Goal: Feedback & Contribution: Contribute content

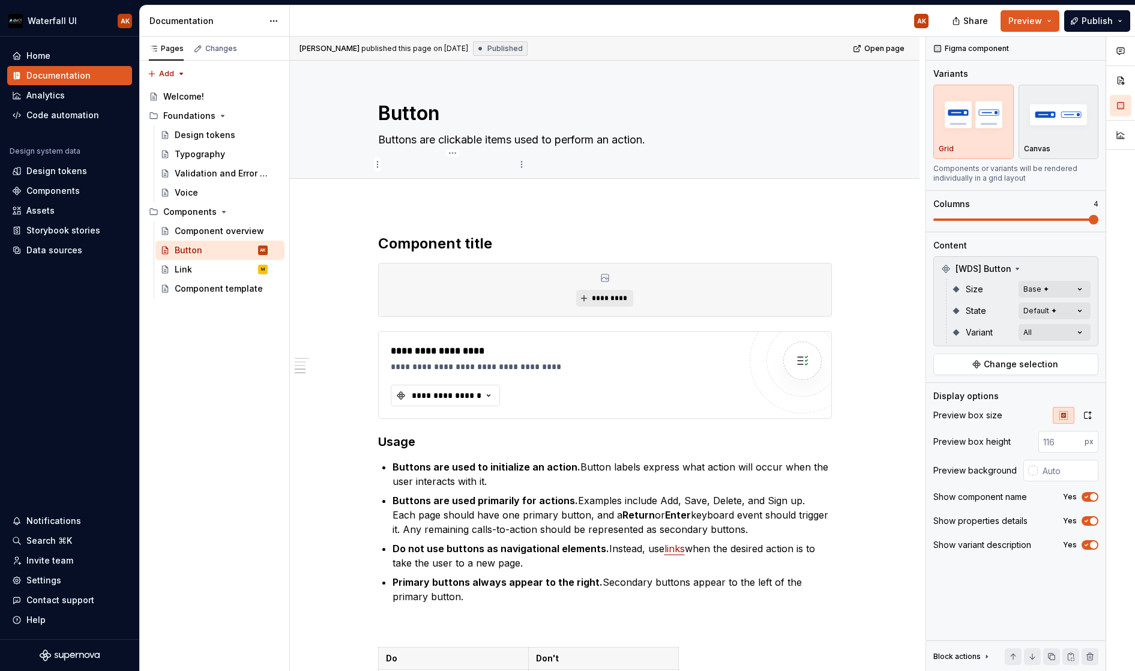
scroll to position [1148, 0]
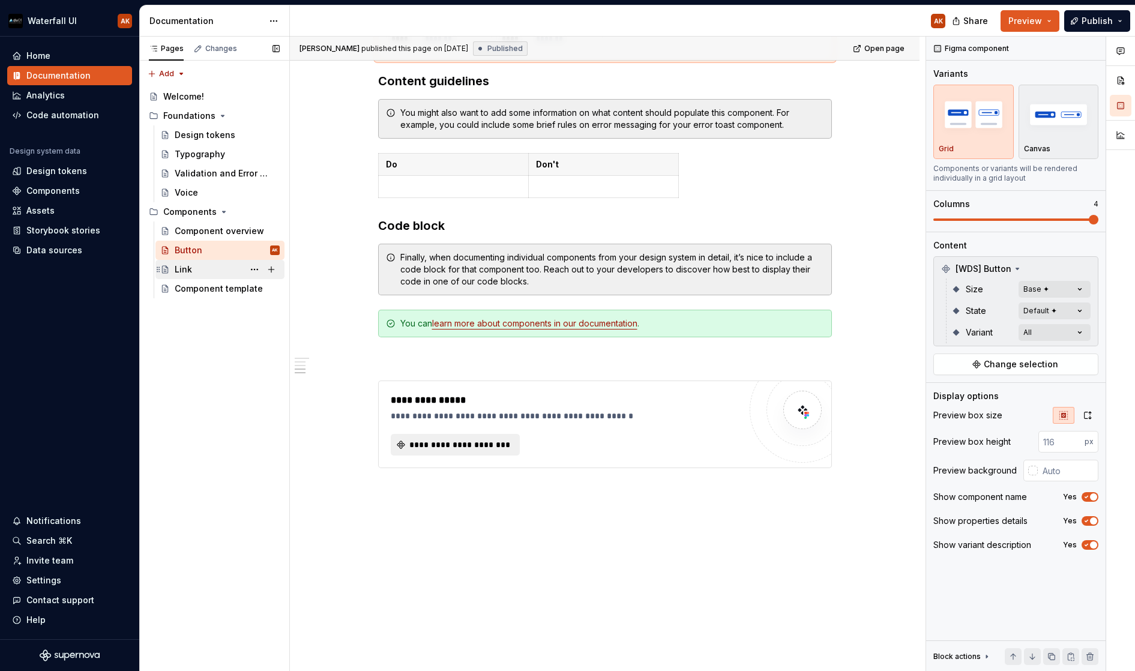
click at [202, 264] on div "Link M" at bounding box center [227, 269] width 105 height 17
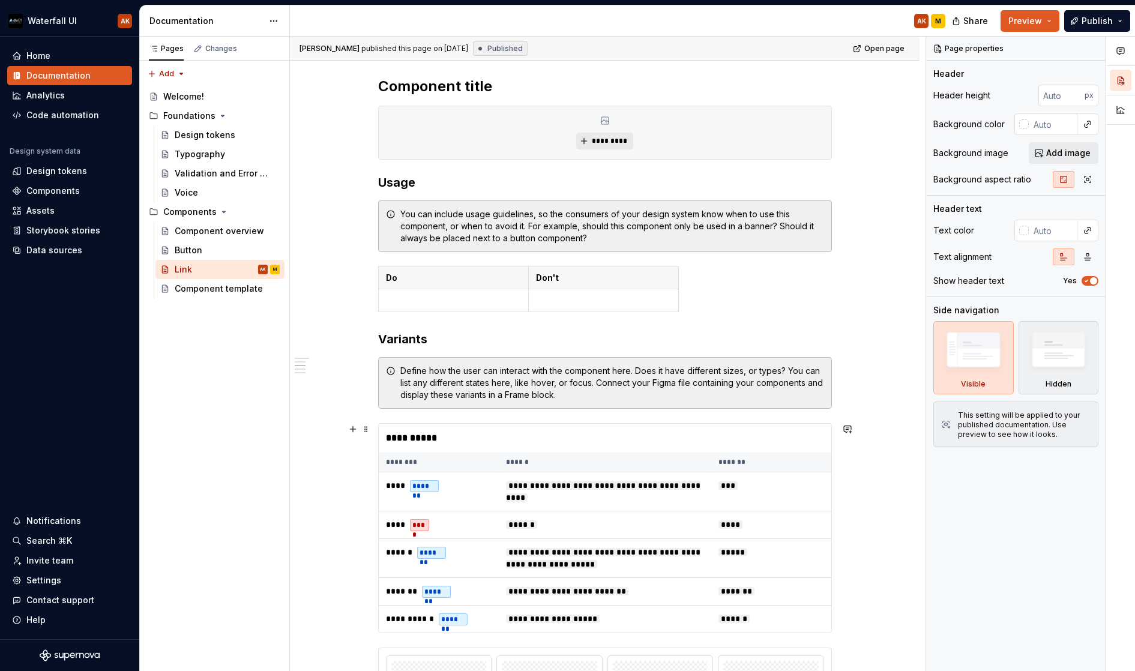
scroll to position [352, 0]
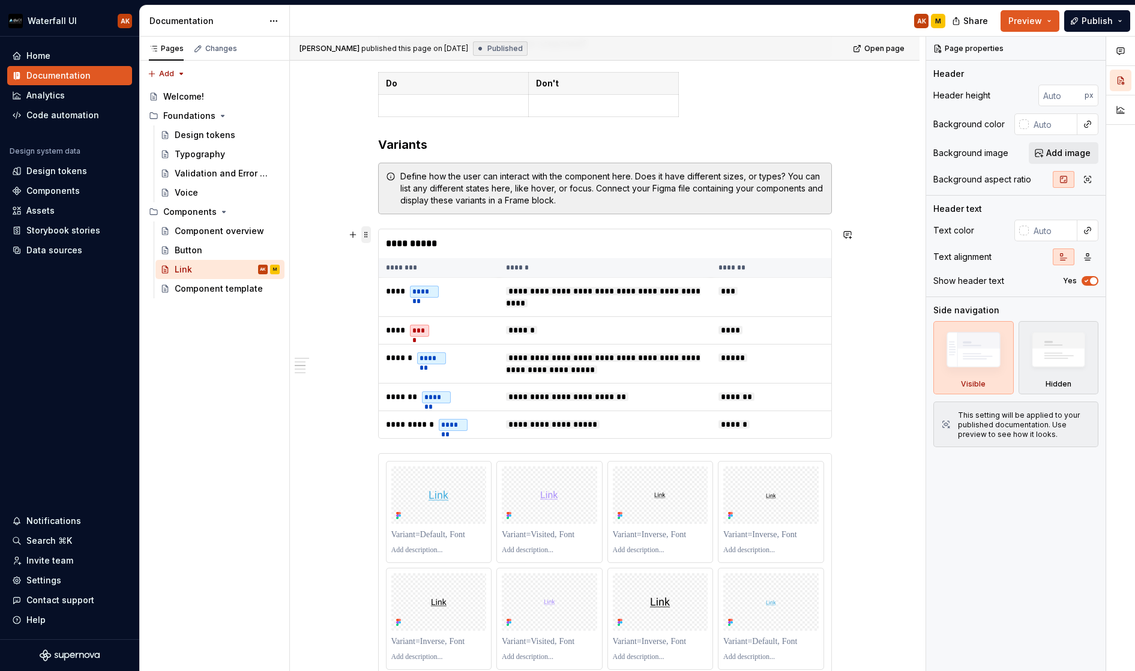
type textarea "*"
click at [365, 233] on span at bounding box center [366, 234] width 10 height 17
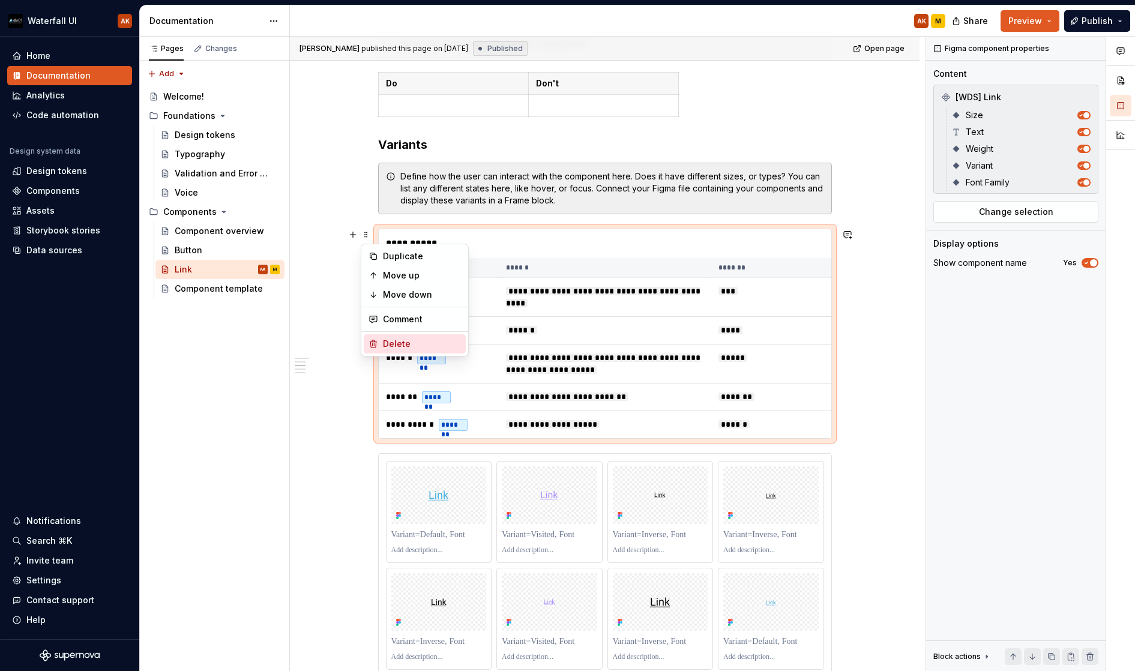
click at [380, 343] on div "Delete" at bounding box center [415, 343] width 102 height 19
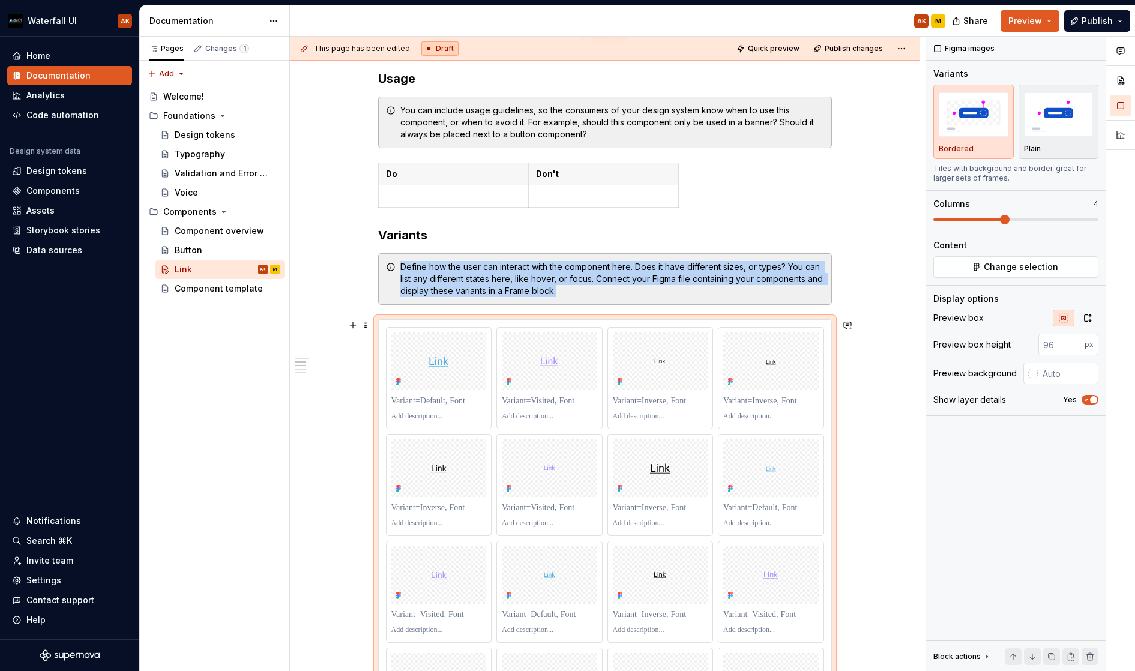
scroll to position [262, 0]
click at [408, 326] on div at bounding box center [439, 377] width 106 height 102
click at [1051, 271] on span "Change selection" at bounding box center [1021, 267] width 74 height 12
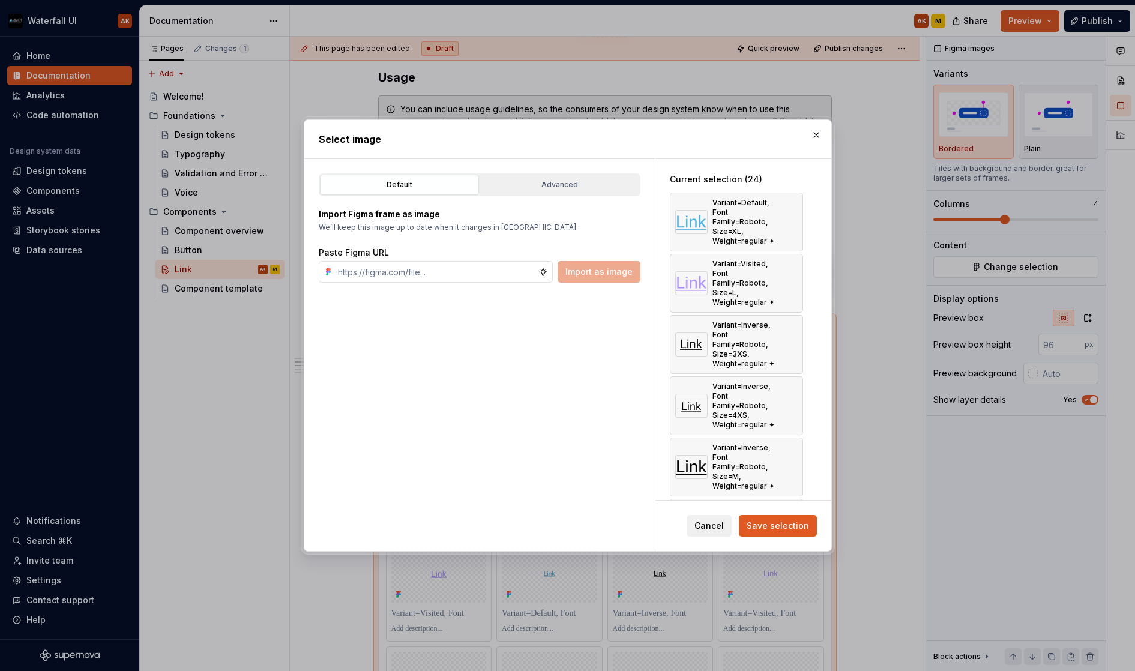
click at [814, 136] on button "button" at bounding box center [816, 135] width 17 height 17
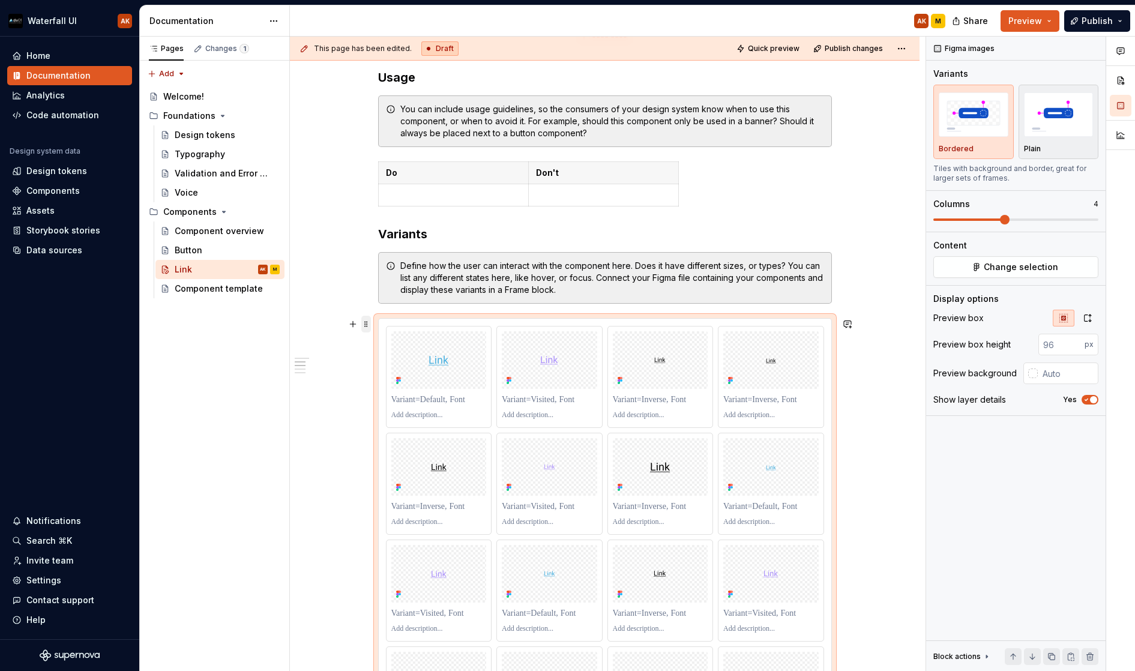
click at [367, 322] on span at bounding box center [366, 324] width 10 height 17
click at [387, 430] on div "Delete" at bounding box center [422, 433] width 78 height 12
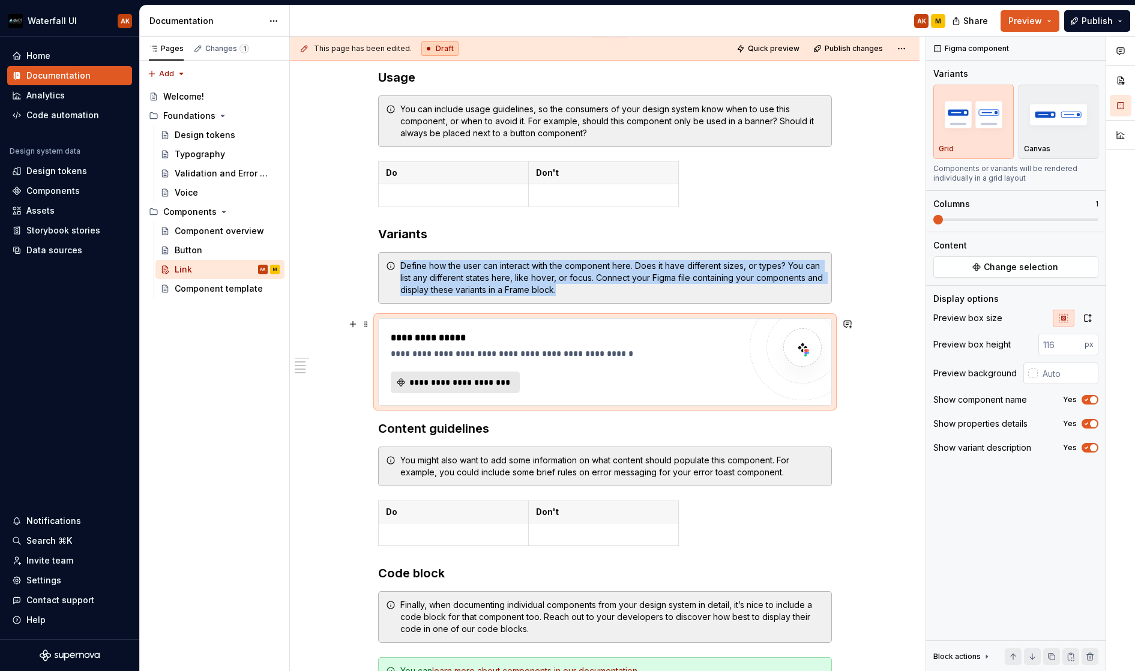
click at [461, 388] on span "**********" at bounding box center [460, 382] width 104 height 12
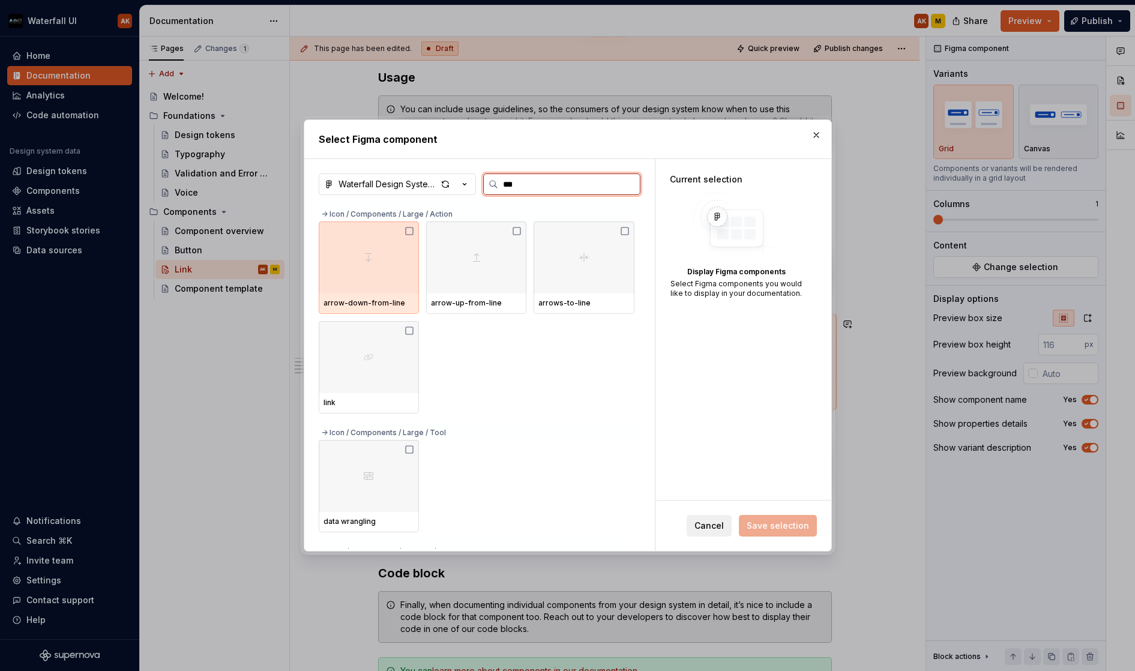
type input "****"
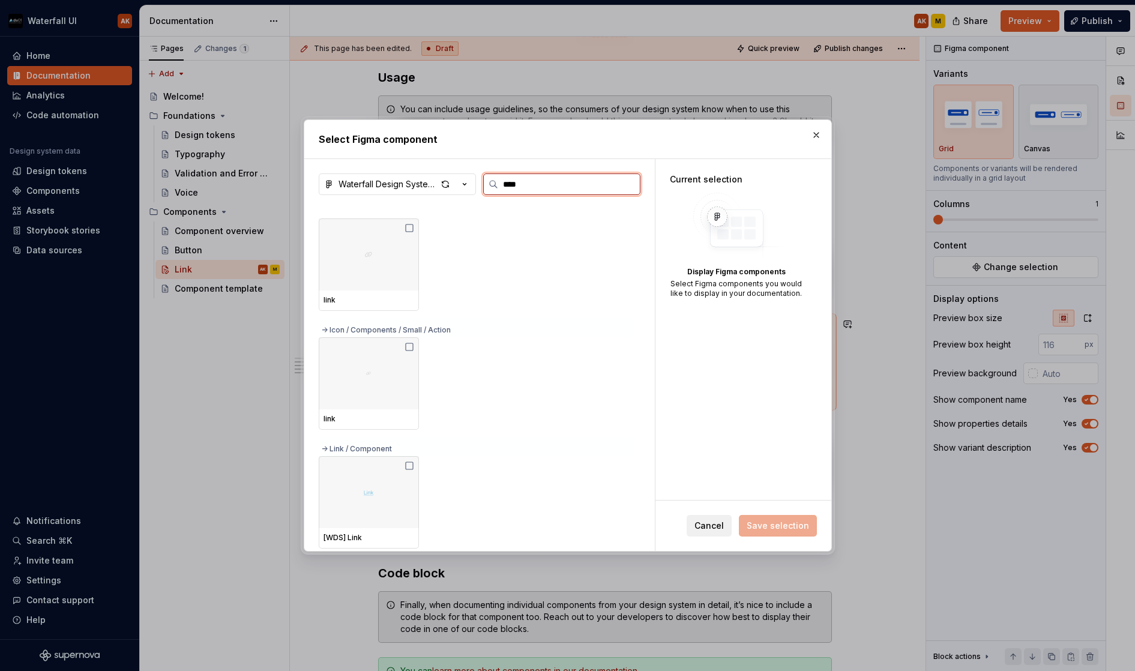
scroll to position [115, 0]
click at [370, 485] on div at bounding box center [369, 492] width 100 height 72
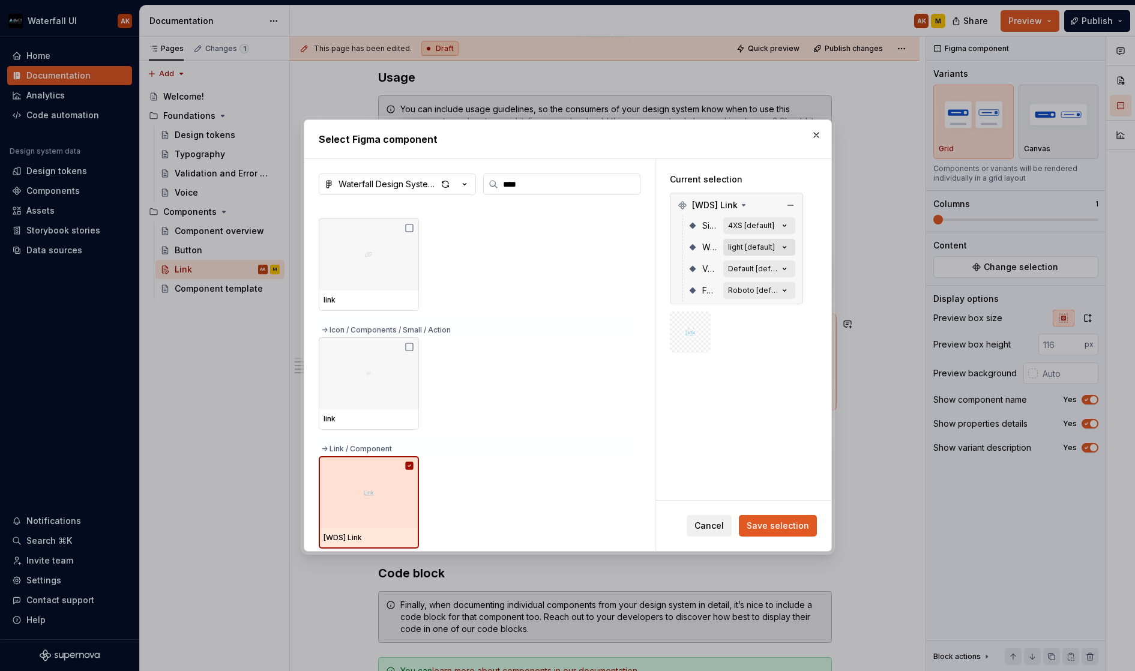
click at [783, 247] on icon "button" at bounding box center [784, 248] width 3 height 2
click at [785, 247] on icon "button" at bounding box center [784, 248] width 3 height 2
click at [784, 245] on icon "button" at bounding box center [785, 247] width 12 height 12
click at [753, 246] on div "light [default]" at bounding box center [751, 248] width 47 height 10
click at [771, 526] on span "Save selection" at bounding box center [778, 526] width 62 height 12
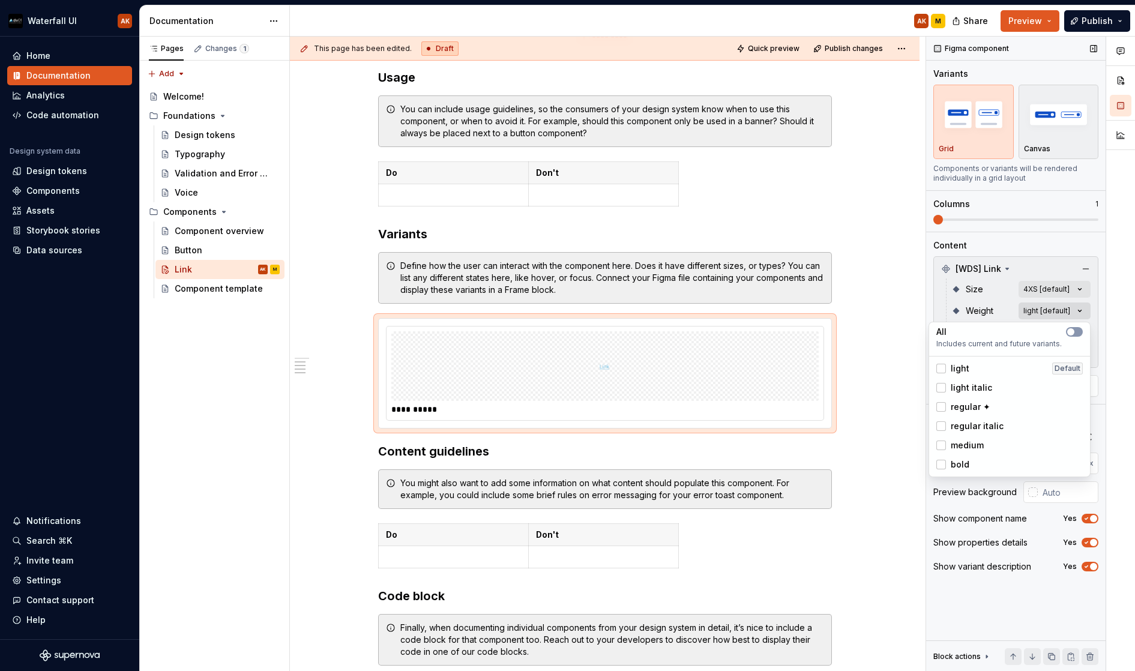
click at [1053, 310] on div "Comments Open comments No comments yet Select ‘Comment’ from the block context …" at bounding box center [1030, 354] width 209 height 635
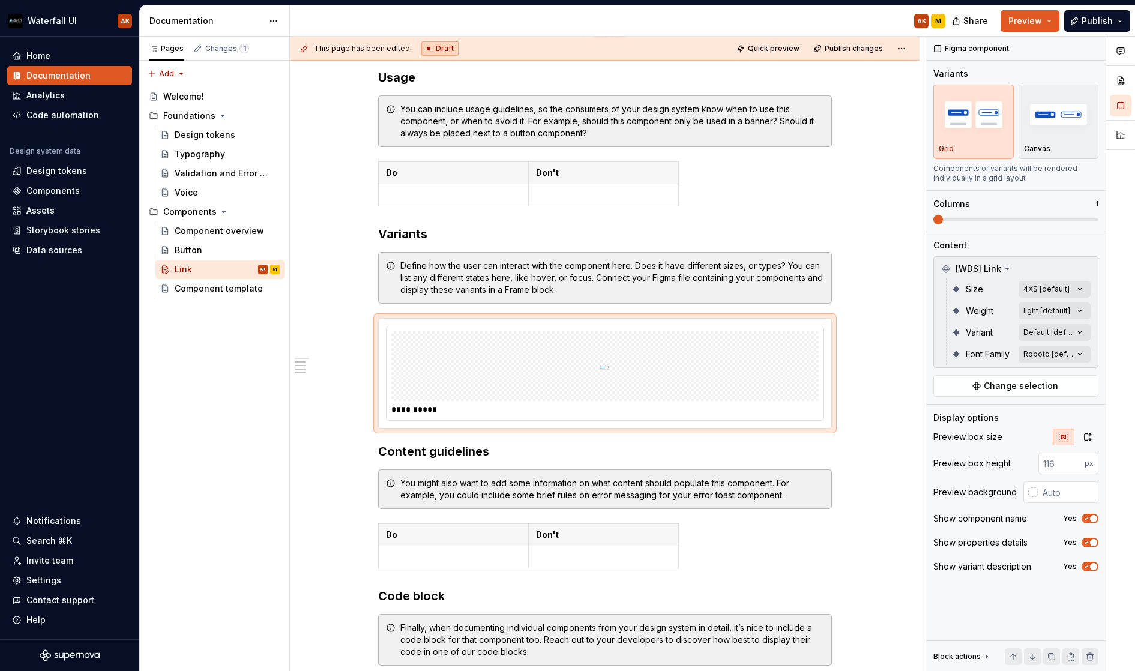
click at [983, 309] on div "Comments Open comments No comments yet Select ‘Comment’ from the block context …" at bounding box center [1030, 354] width 209 height 635
click at [1048, 328] on div "Comments Open comments No comments yet Select ‘Comment’ from the block context …" at bounding box center [1030, 354] width 209 height 635
click at [940, 390] on div at bounding box center [942, 390] width 10 height 10
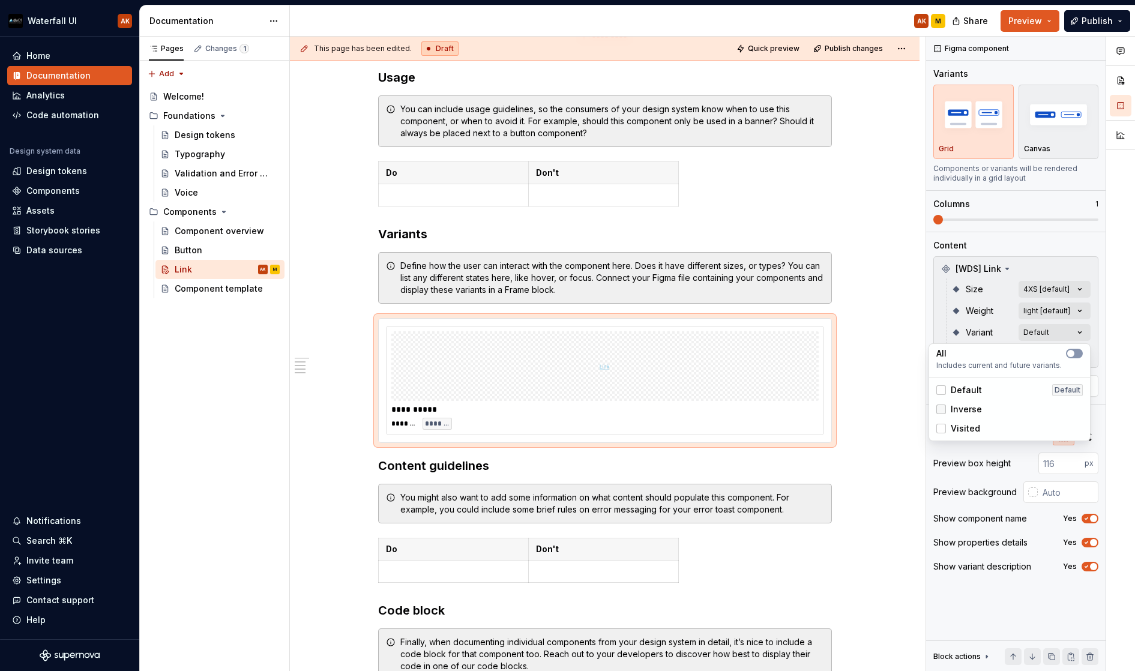
click at [941, 411] on div at bounding box center [942, 410] width 10 height 10
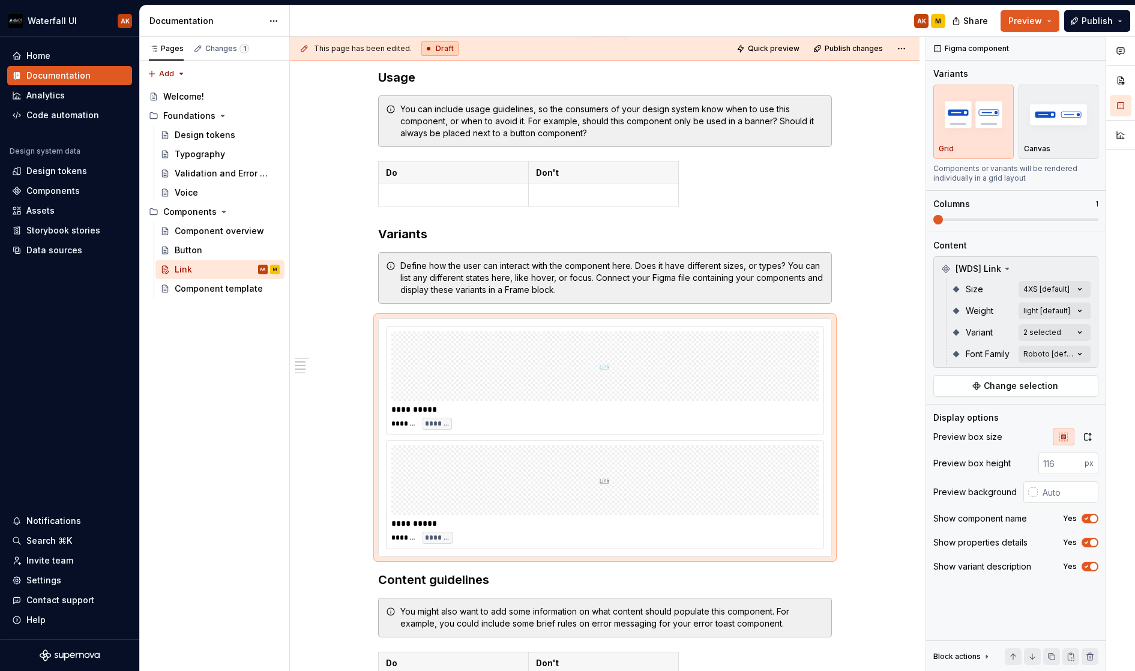
click at [938, 326] on div "Comments Open comments No comments yet Select ‘Comment’ from the block context …" at bounding box center [1030, 354] width 209 height 635
click at [1036, 336] on div "Comments Open comments No comments yet Select ‘Comment’ from the block context …" at bounding box center [1030, 354] width 209 height 635
click at [954, 426] on span "Visited" at bounding box center [965, 429] width 29 height 12
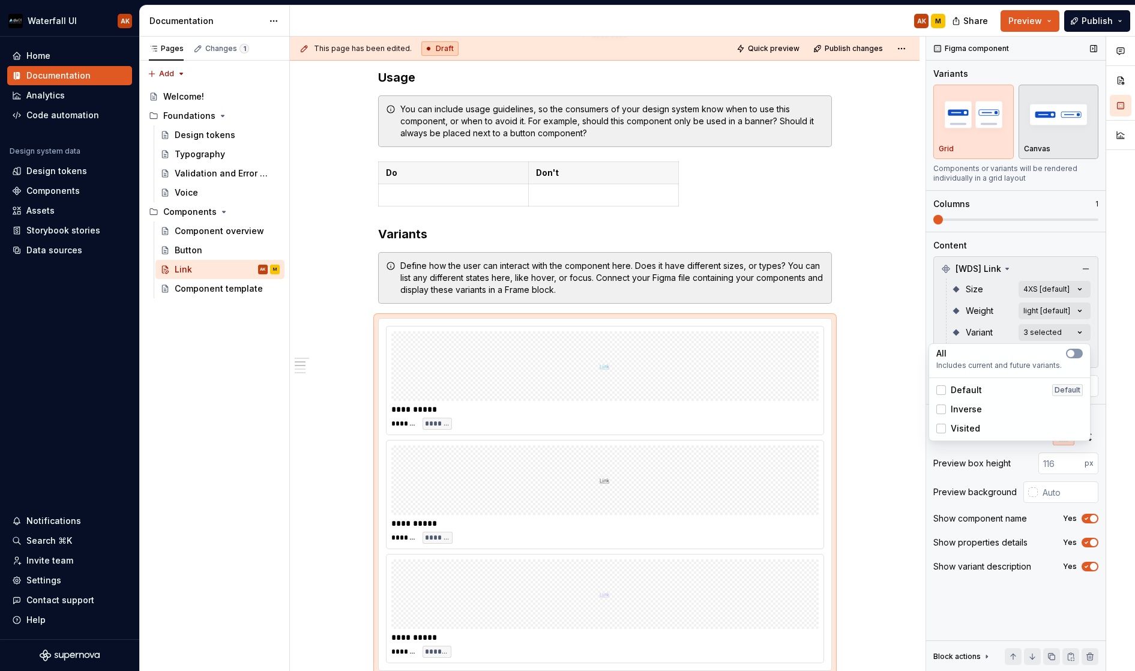
click at [1052, 113] on div "Comments Open comments No comments yet Select ‘Comment’ from the block context …" at bounding box center [1030, 354] width 209 height 635
click at [1039, 113] on img "button" at bounding box center [1059, 114] width 70 height 44
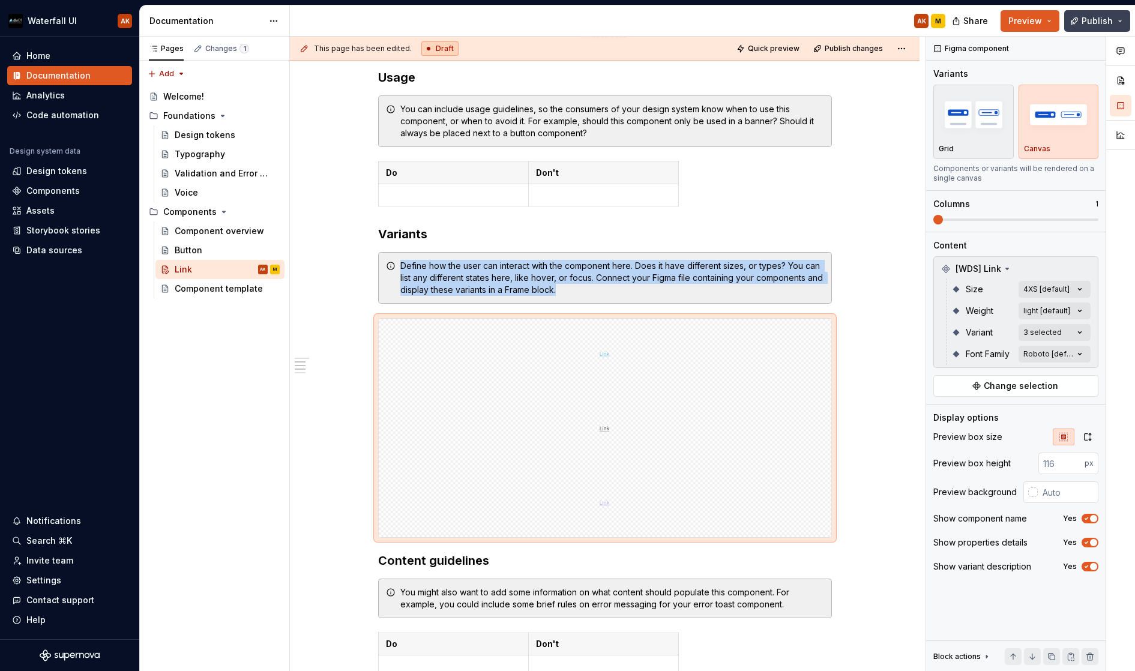
click at [1090, 13] on button "Publish" at bounding box center [1097, 21] width 66 height 22
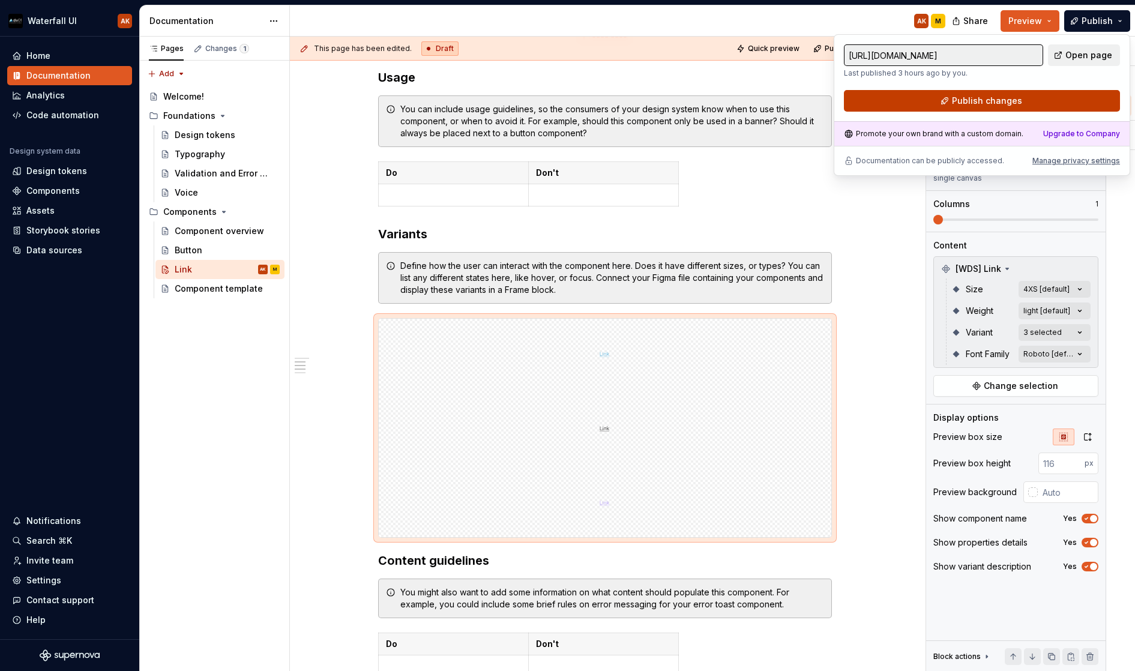
click at [1003, 97] on span "Publish changes" at bounding box center [987, 101] width 70 height 12
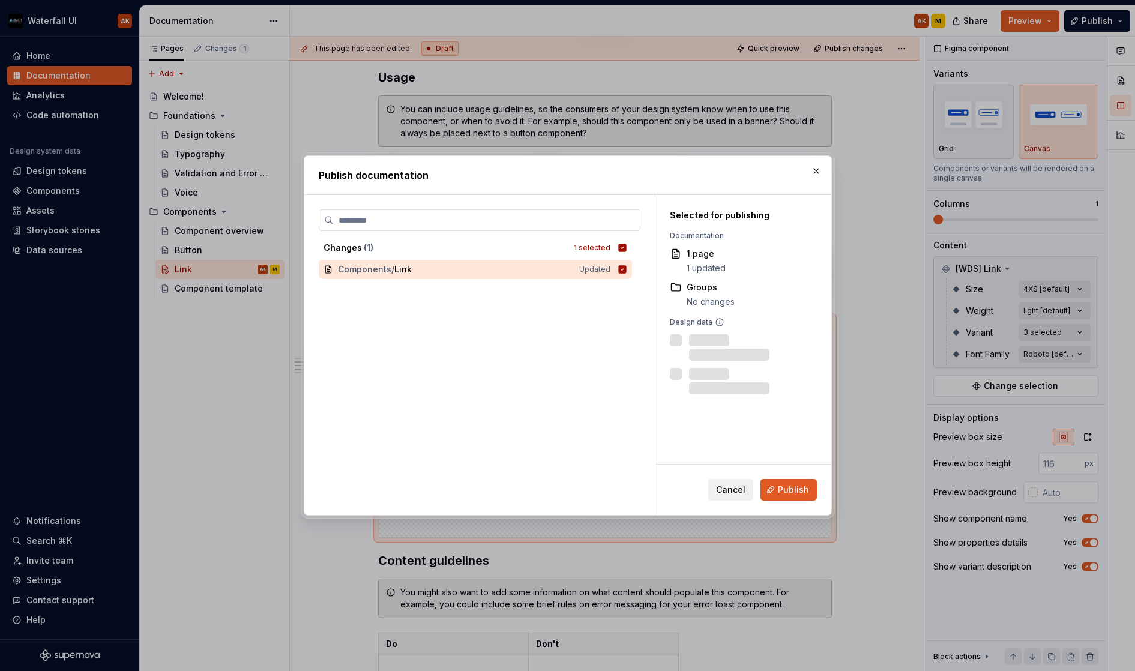
click at [799, 489] on span "Publish" at bounding box center [793, 490] width 31 height 12
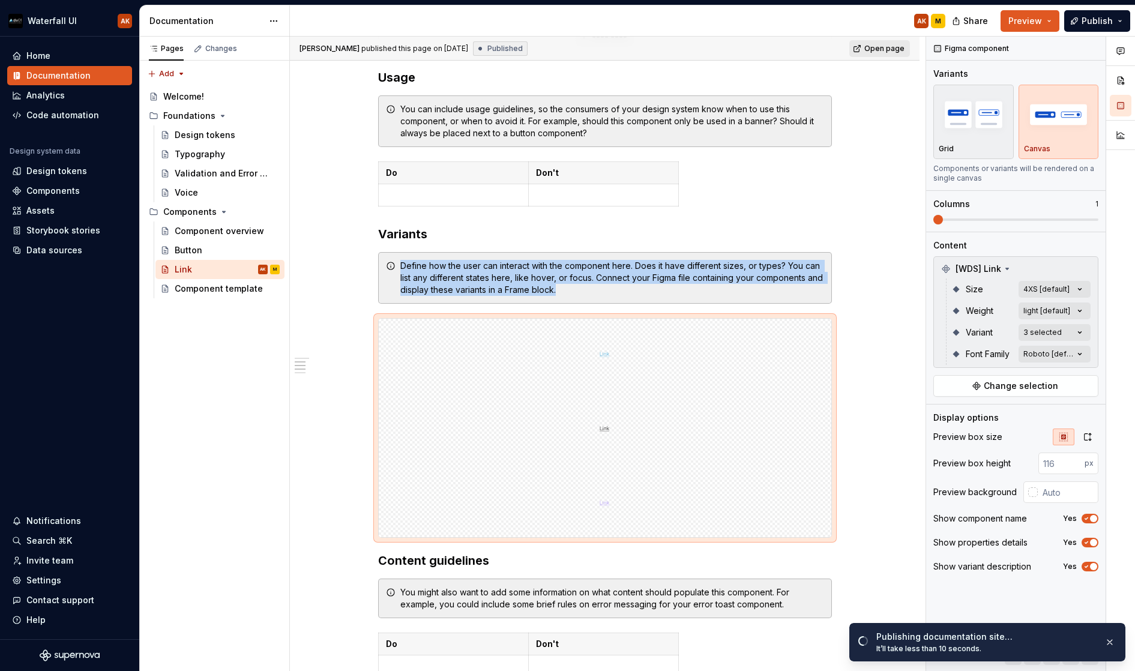
click at [885, 40] on div "Open page" at bounding box center [880, 48] width 61 height 17
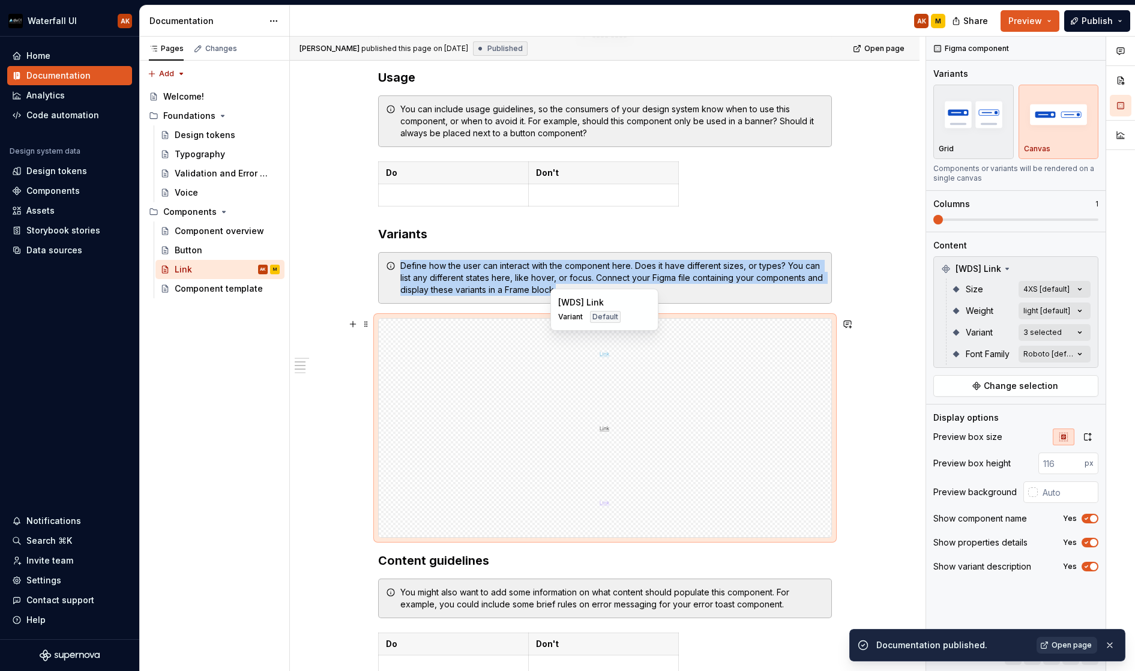
click at [802, 340] on div at bounding box center [605, 354] width 453 height 70
click at [976, 125] on img "button" at bounding box center [974, 114] width 70 height 44
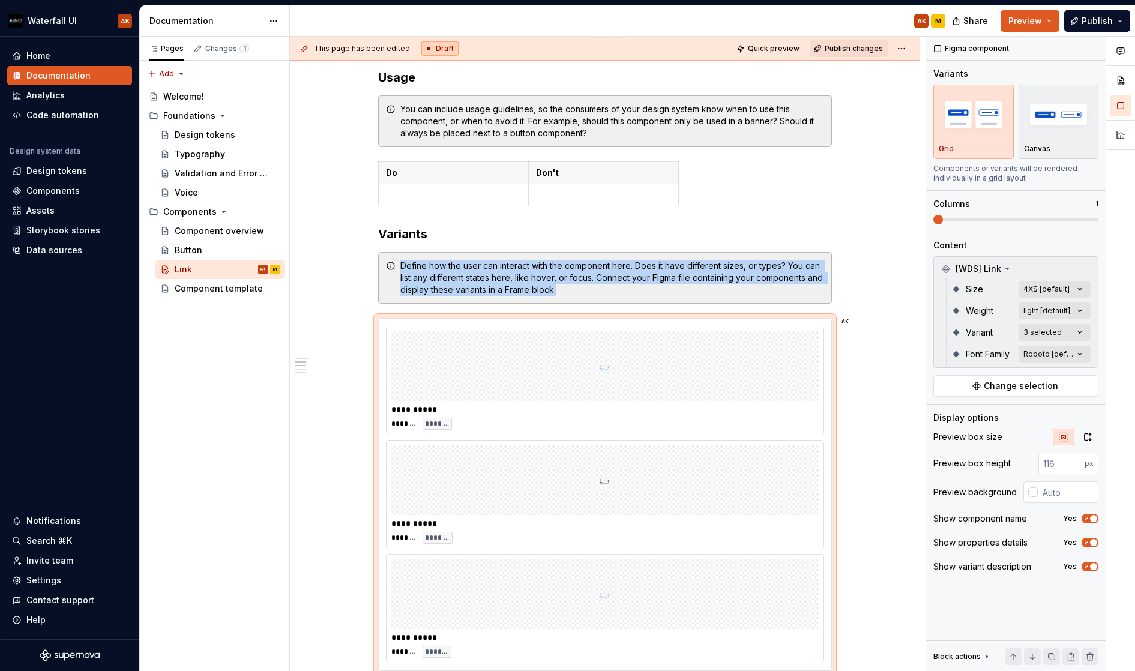
click at [847, 47] on span "Publish changes" at bounding box center [854, 49] width 58 height 10
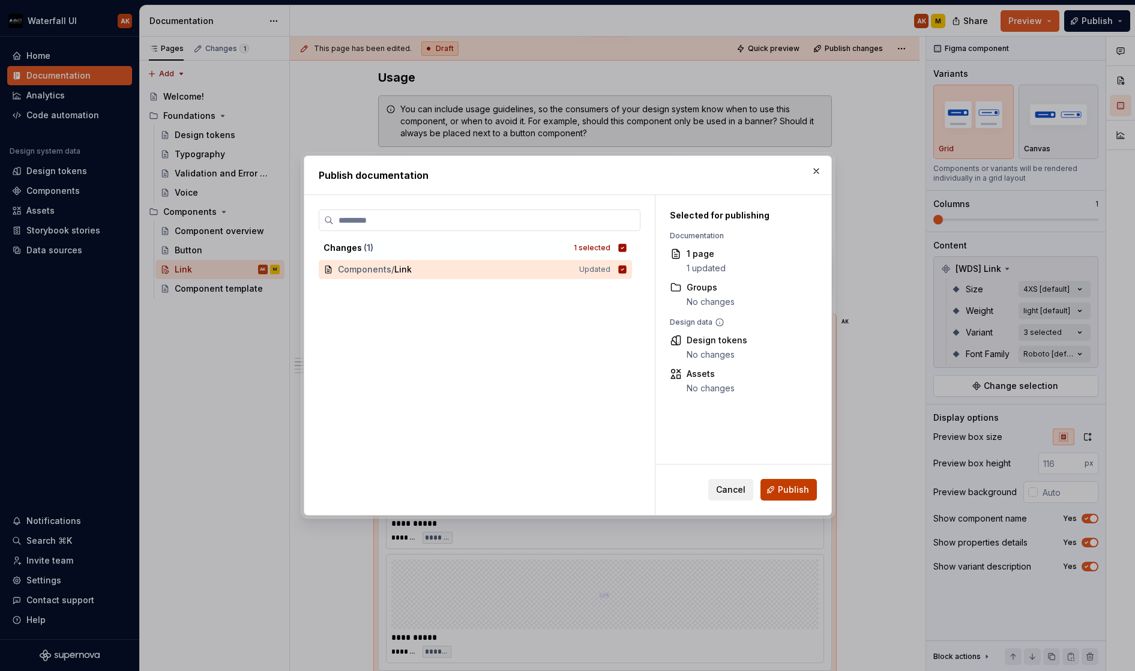
click at [783, 490] on span "Publish" at bounding box center [793, 490] width 31 height 12
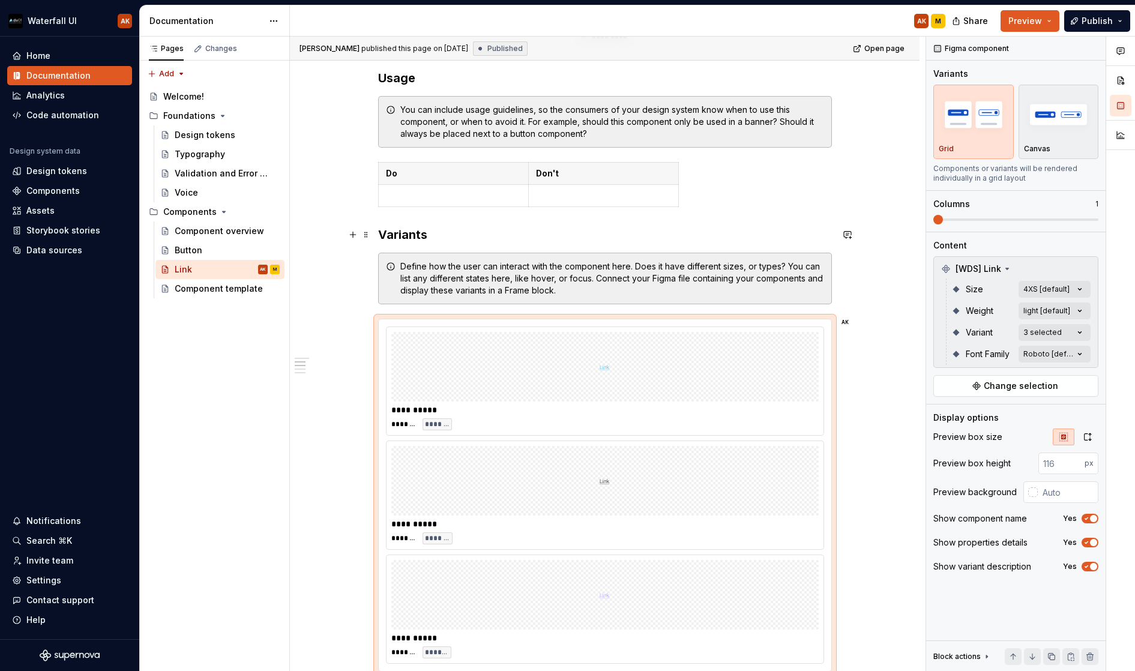
scroll to position [261, 0]
click at [351, 268] on button "button" at bounding box center [353, 267] width 17 height 17
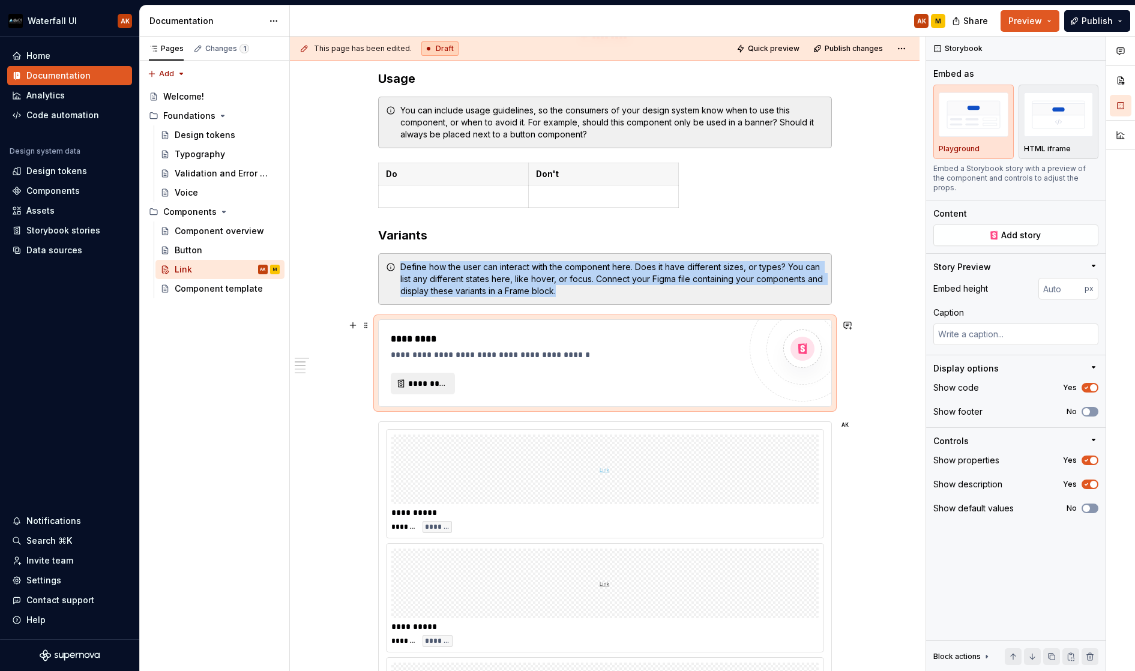
click at [423, 367] on div "**********" at bounding box center [565, 363] width 349 height 62
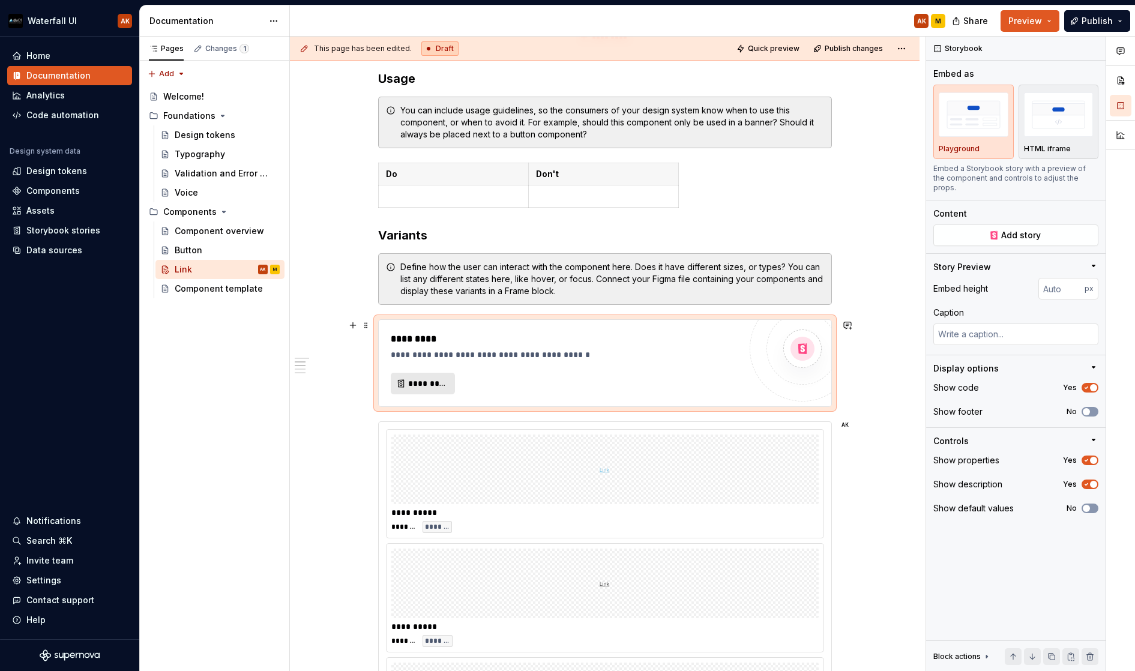
click at [421, 379] on span "*********" at bounding box center [427, 384] width 39 height 12
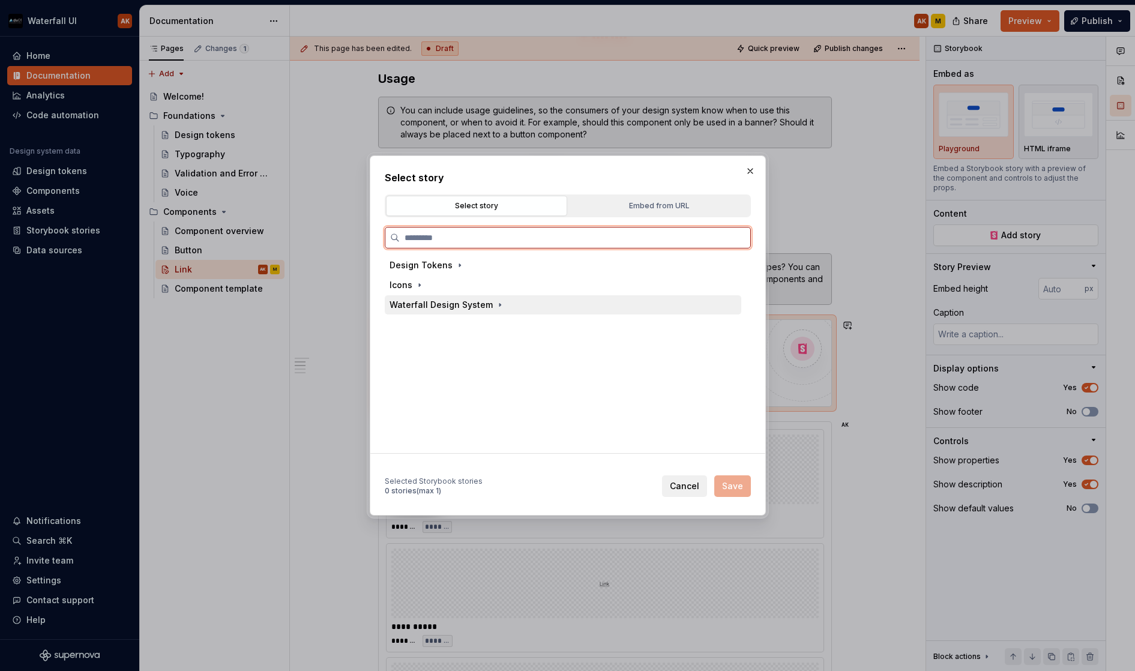
click at [471, 304] on div "Waterfall Design System" at bounding box center [441, 305] width 103 height 12
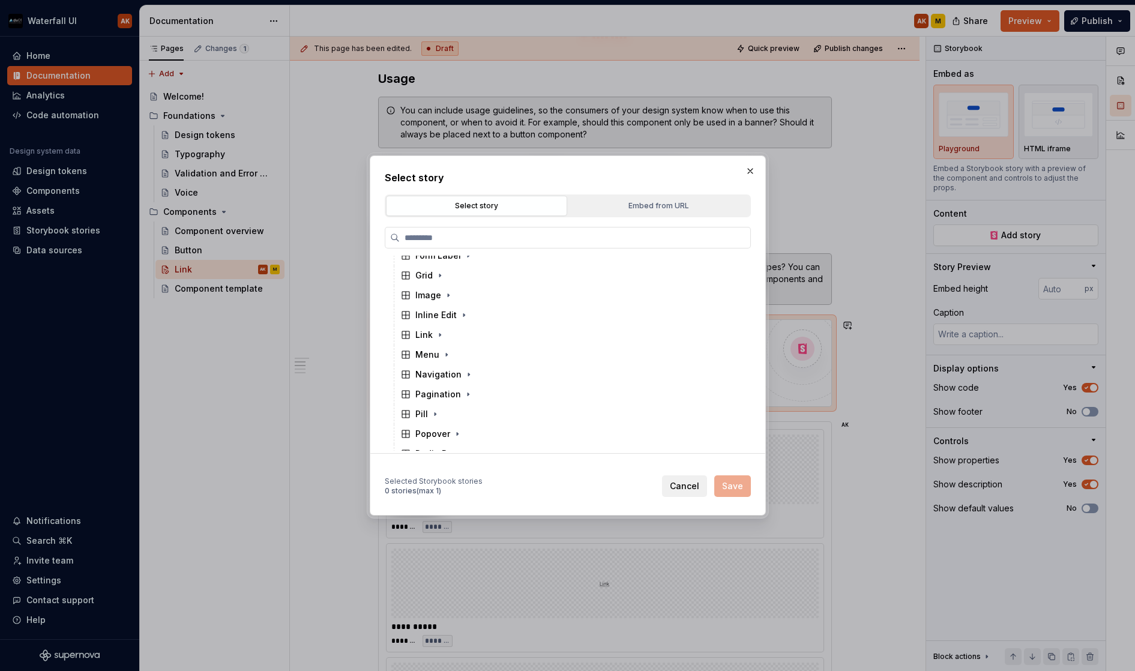
scroll to position [447, 0]
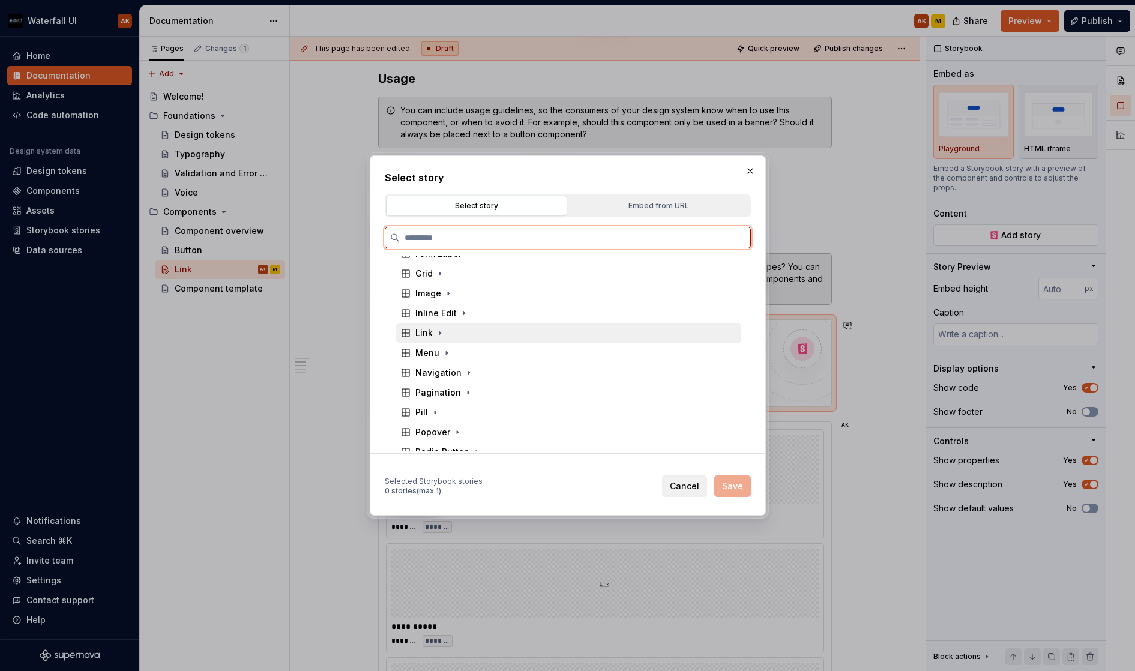
click at [426, 339] on div "Link" at bounding box center [423, 333] width 17 height 12
click at [425, 352] on div "Docs" at bounding box center [429, 353] width 35 height 12
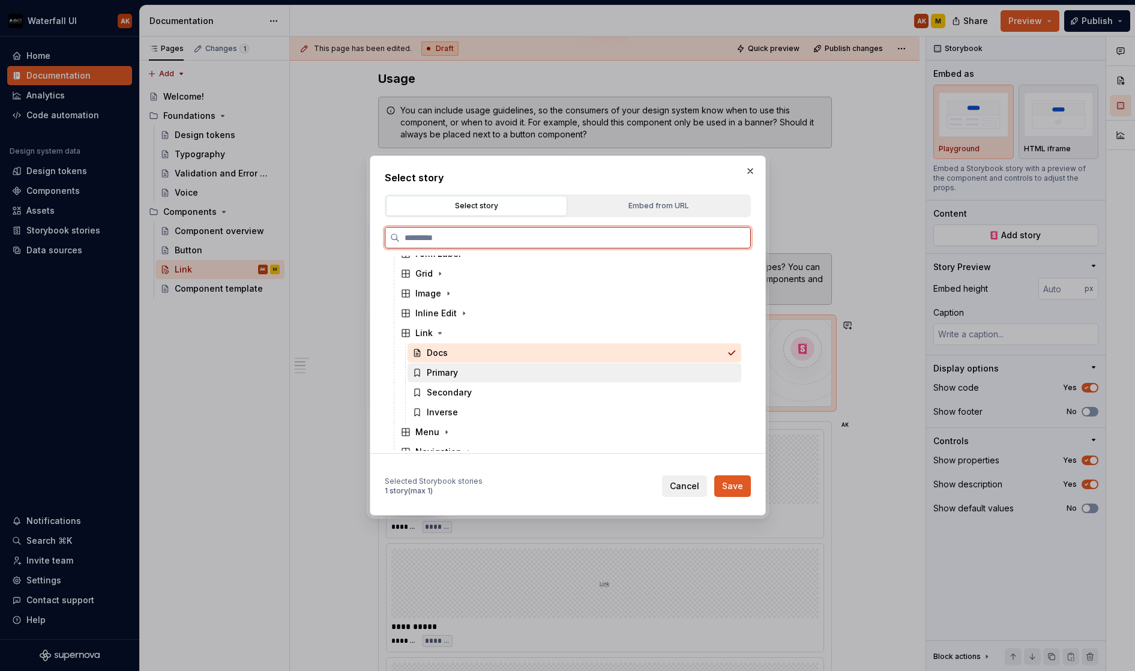
click at [431, 373] on div "Primary" at bounding box center [442, 373] width 31 height 12
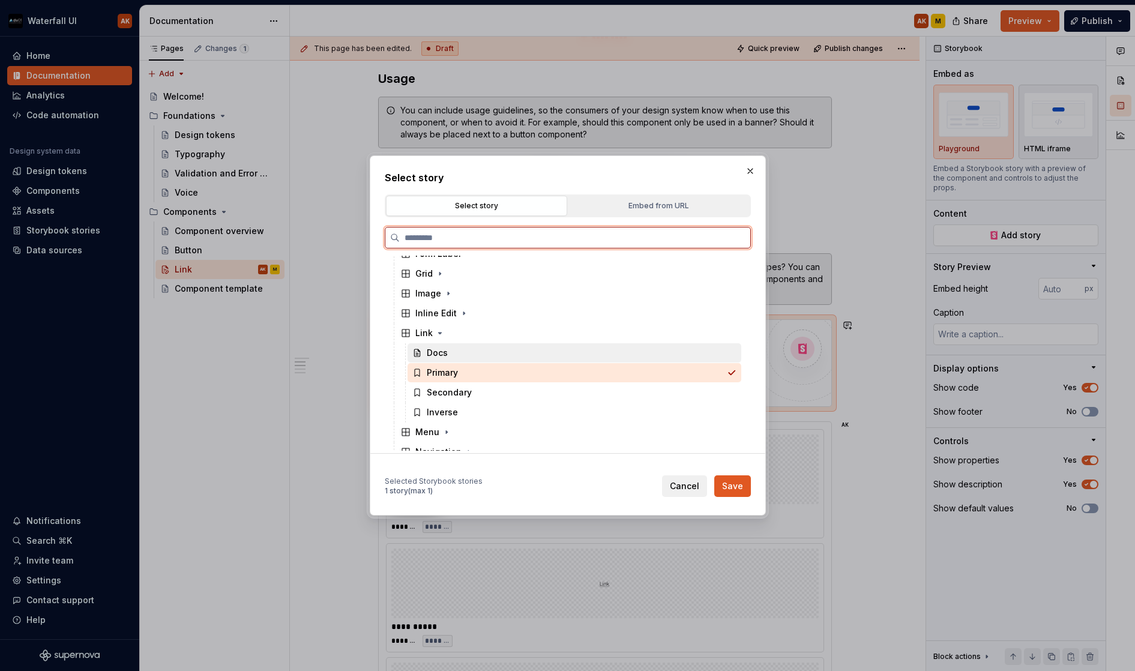
click at [430, 356] on div "Docs" at bounding box center [437, 353] width 21 height 12
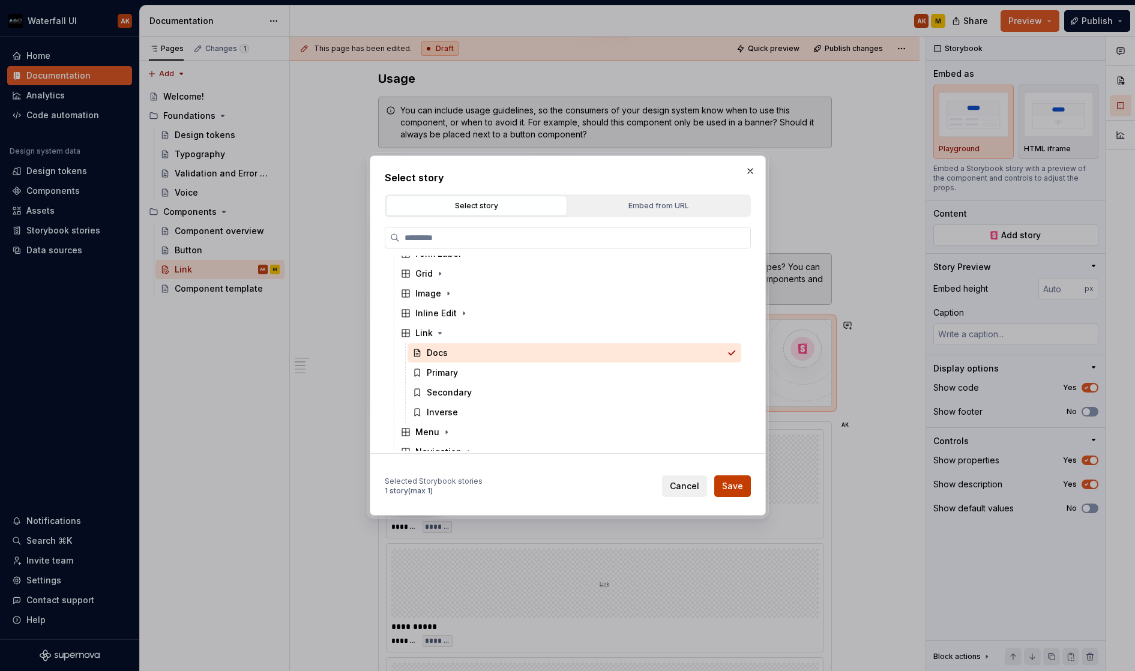
click at [731, 482] on span "Save" at bounding box center [732, 486] width 21 height 12
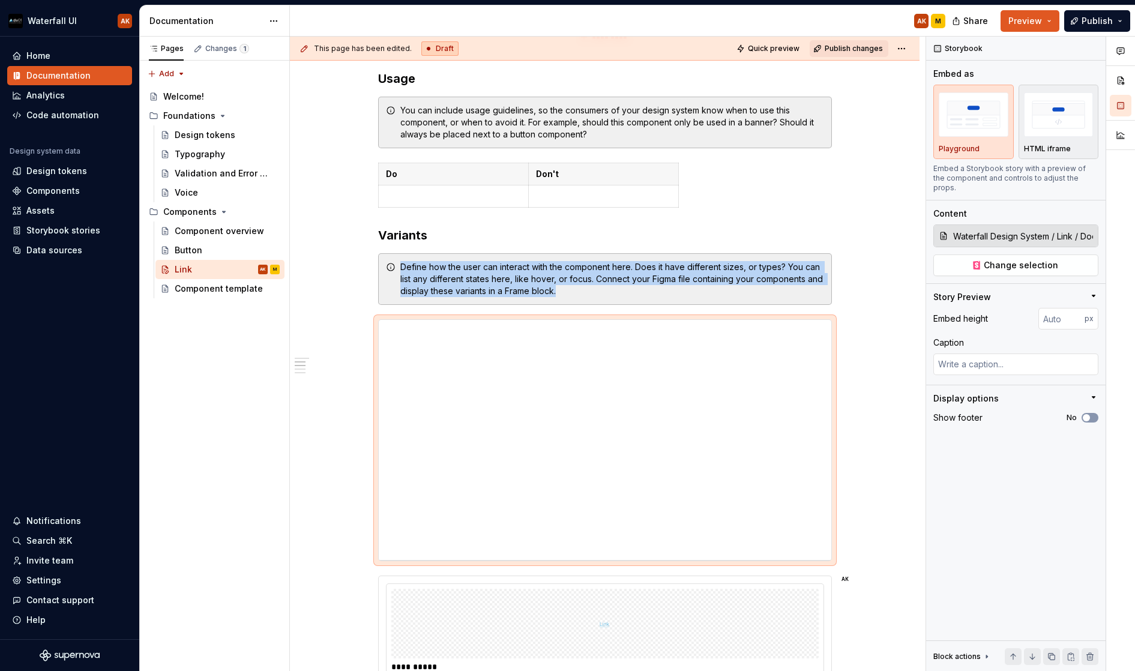
click at [859, 50] on span "Publish changes" at bounding box center [854, 49] width 58 height 10
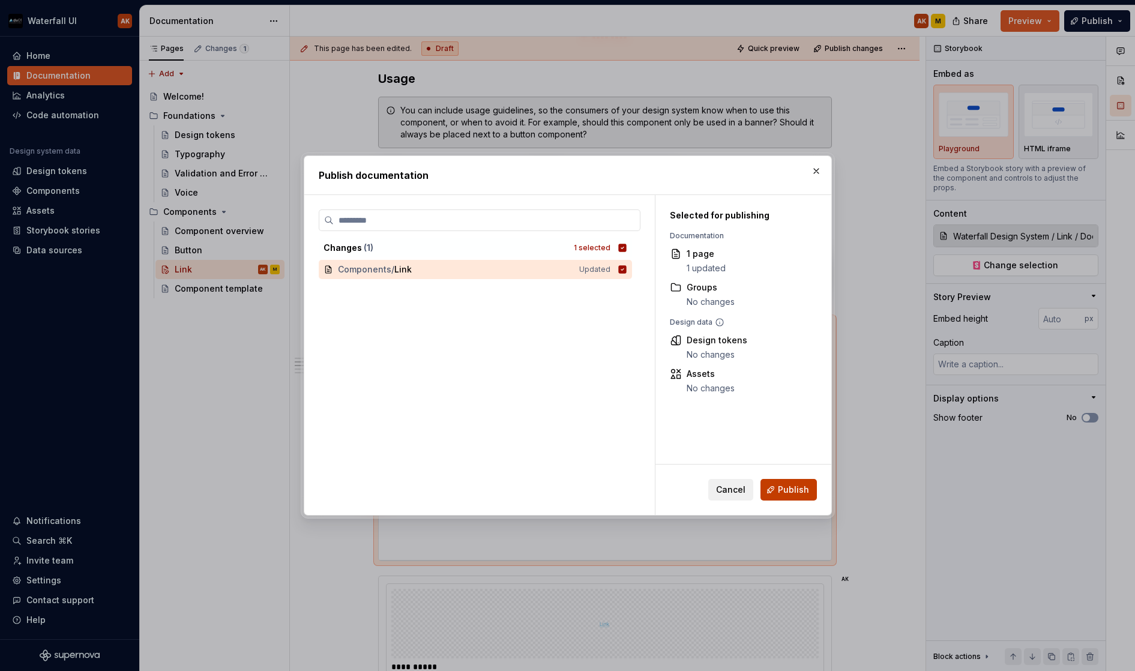
click at [785, 486] on span "Publish" at bounding box center [793, 490] width 31 height 12
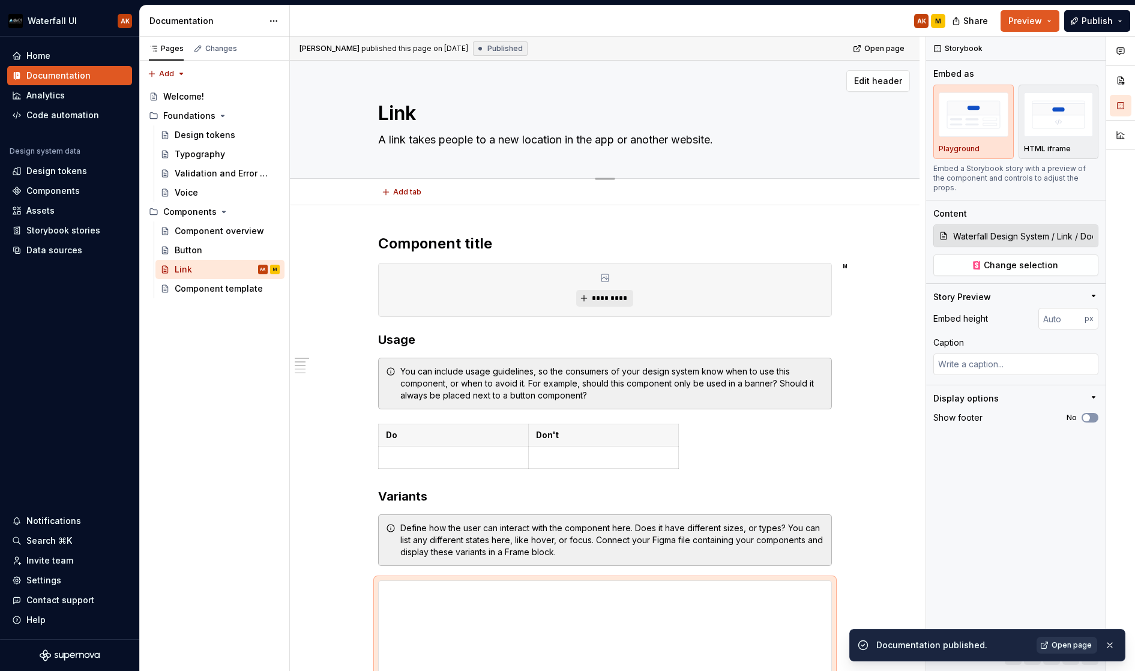
scroll to position [0, 0]
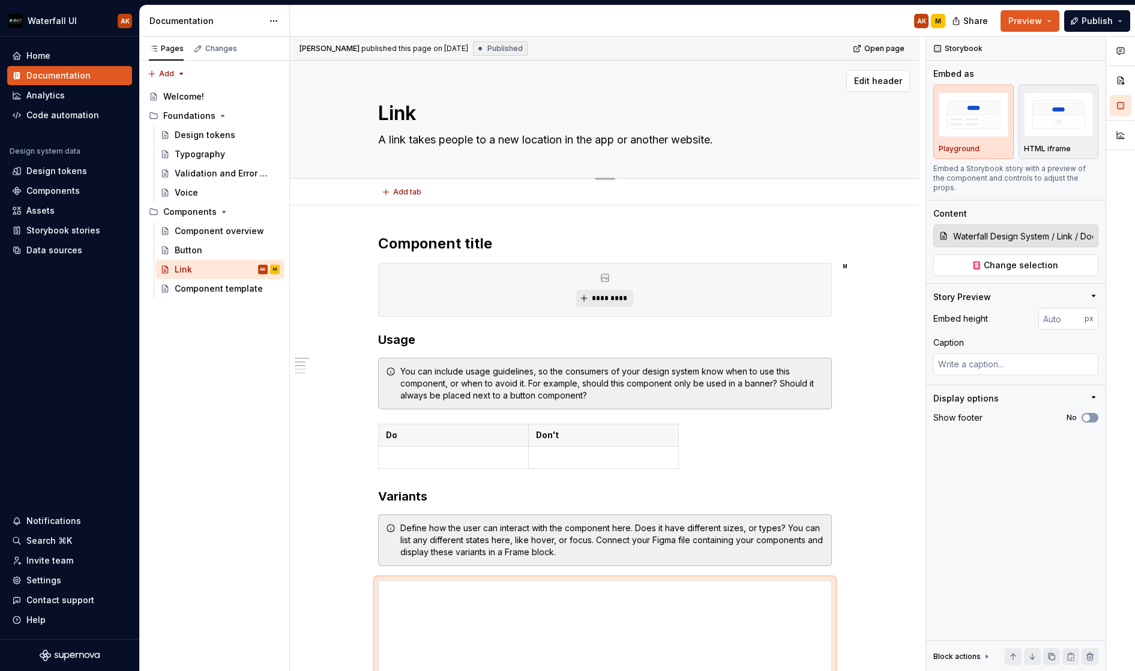
click at [734, 140] on textarea "A link takes people to a new location in the app or another website." at bounding box center [603, 139] width 454 height 19
click at [714, 141] on textarea "A link takes people to a new location in the app or another website." at bounding box center [603, 139] width 454 height 19
drag, startPoint x: 722, startPoint y: 139, endPoint x: 371, endPoint y: 143, distance: 351.3
click at [371, 143] on div "Link A link takes people to a new location in the app or another website." at bounding box center [605, 120] width 534 height 118
paste textarea "allows a user to navigate to another page or resource within a web page or appl…"
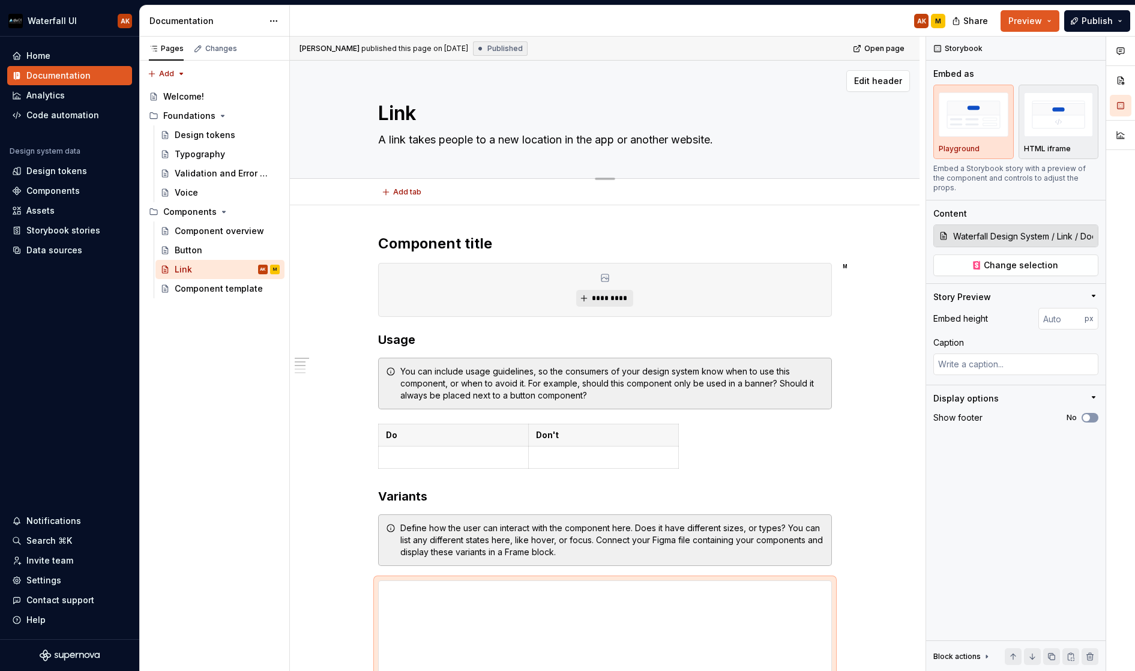
type textarea "*"
type textarea "A link allows a user to navigate to another page or resource within a web page …"
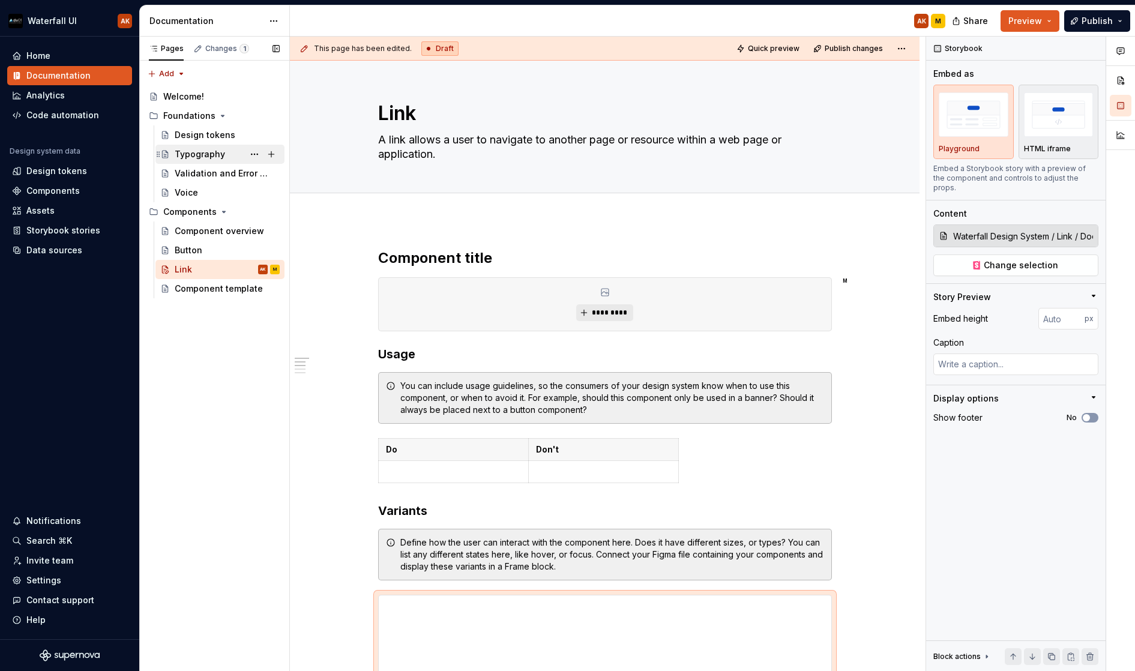
type textarea "*"
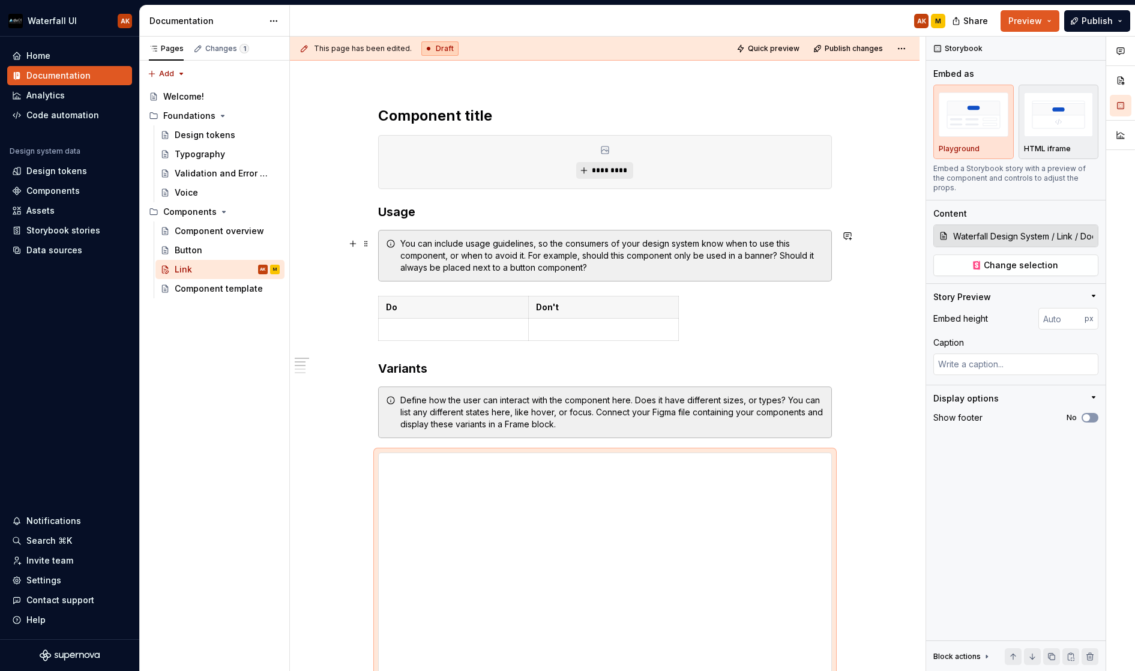
scroll to position [158, 0]
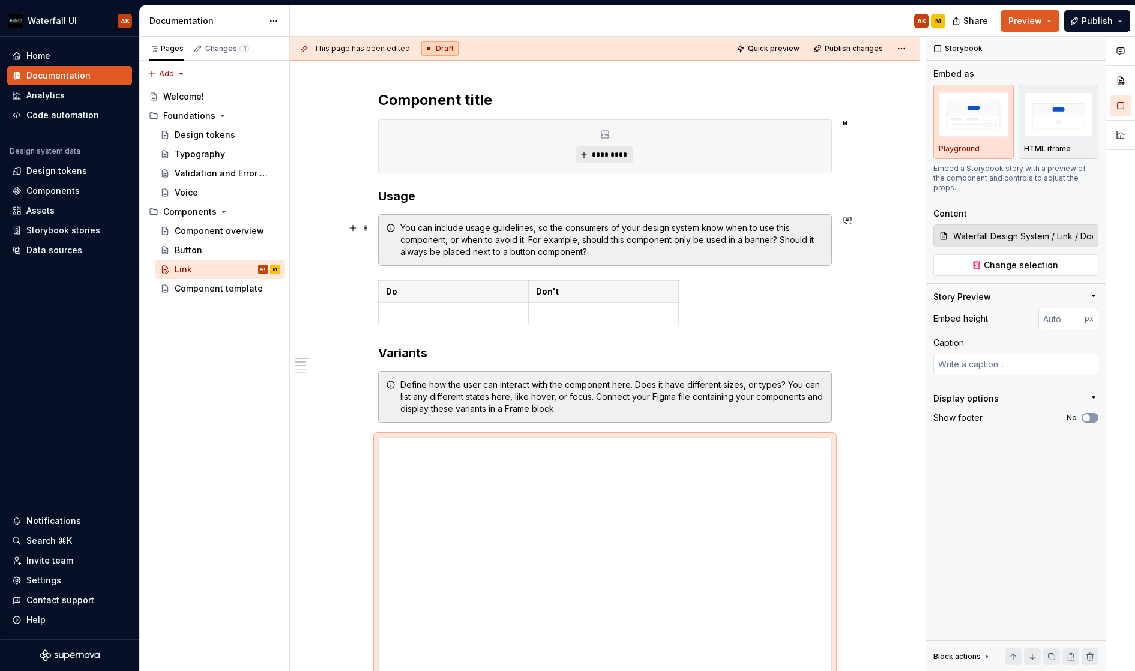
type textarea "A link allows a user to navigate to another page or resource within a web page …"
click at [568, 243] on div "You can include usage guidelines, so the consumers of your design system know w…" at bounding box center [612, 240] width 424 height 36
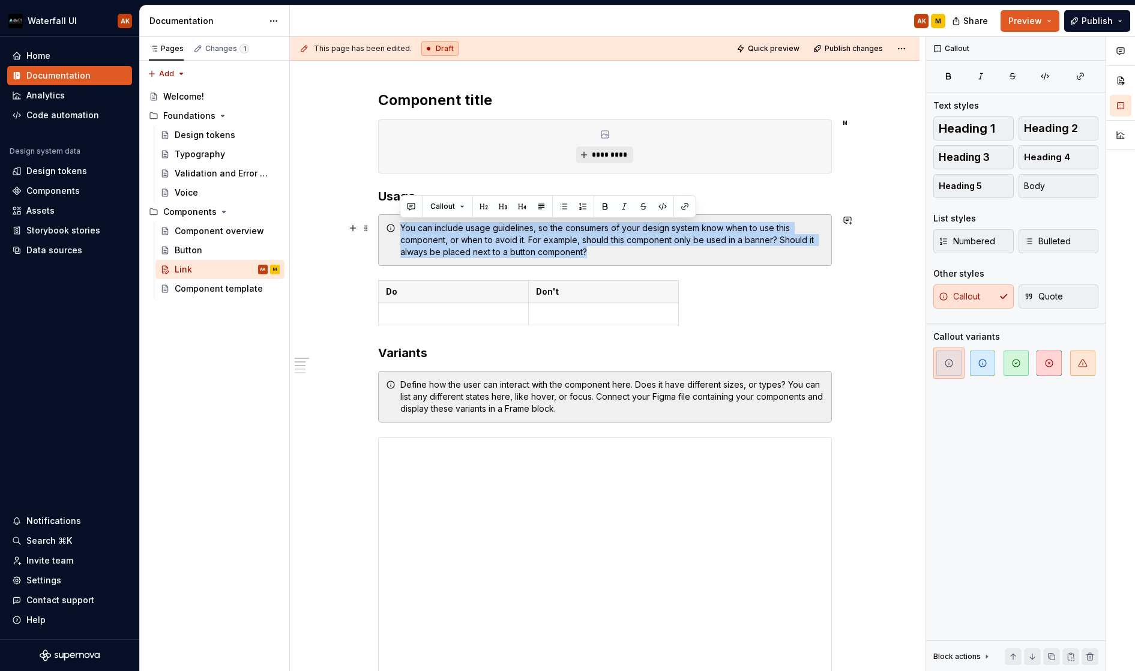
drag, startPoint x: 596, startPoint y: 256, endPoint x: 381, endPoint y: 226, distance: 217.5
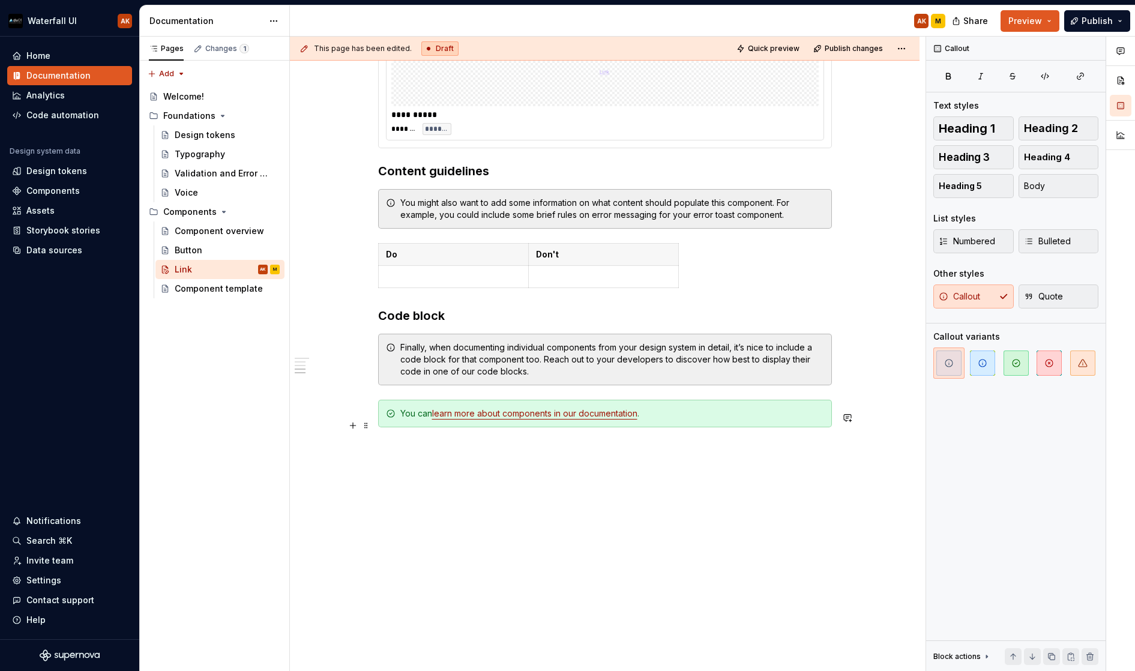
scroll to position [1065, 0]
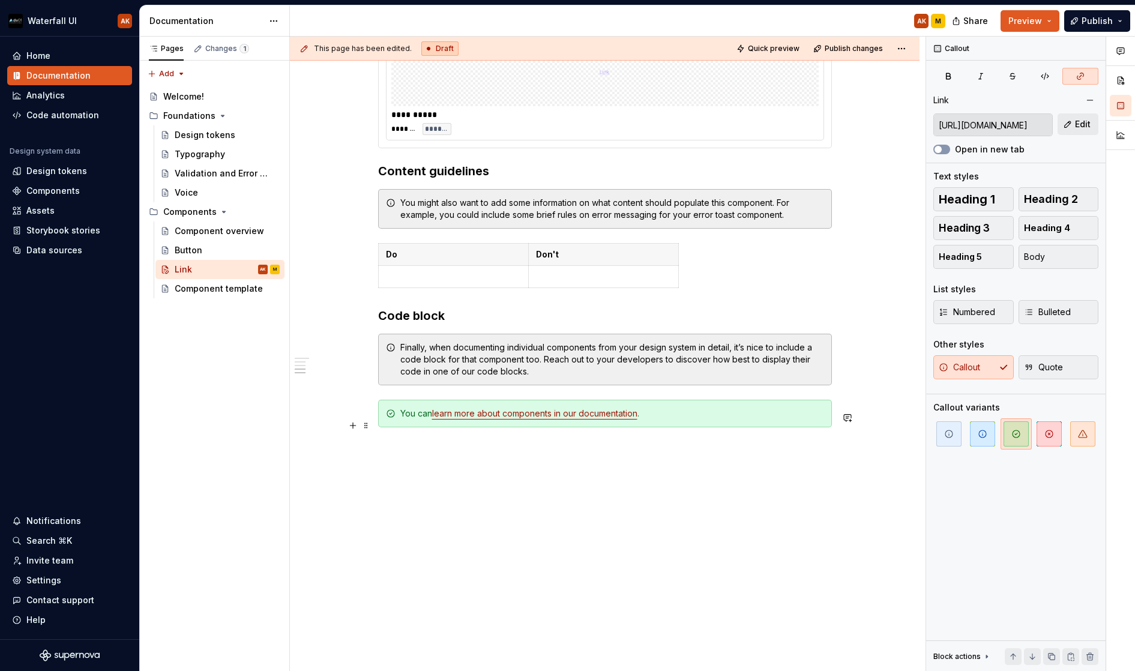
click at [500, 415] on link "learn more about components in our documentation" at bounding box center [534, 413] width 205 height 10
click at [534, 418] on link "learn more about components in our documentation" at bounding box center [534, 413] width 205 height 10
click at [366, 417] on span at bounding box center [366, 425] width 10 height 17
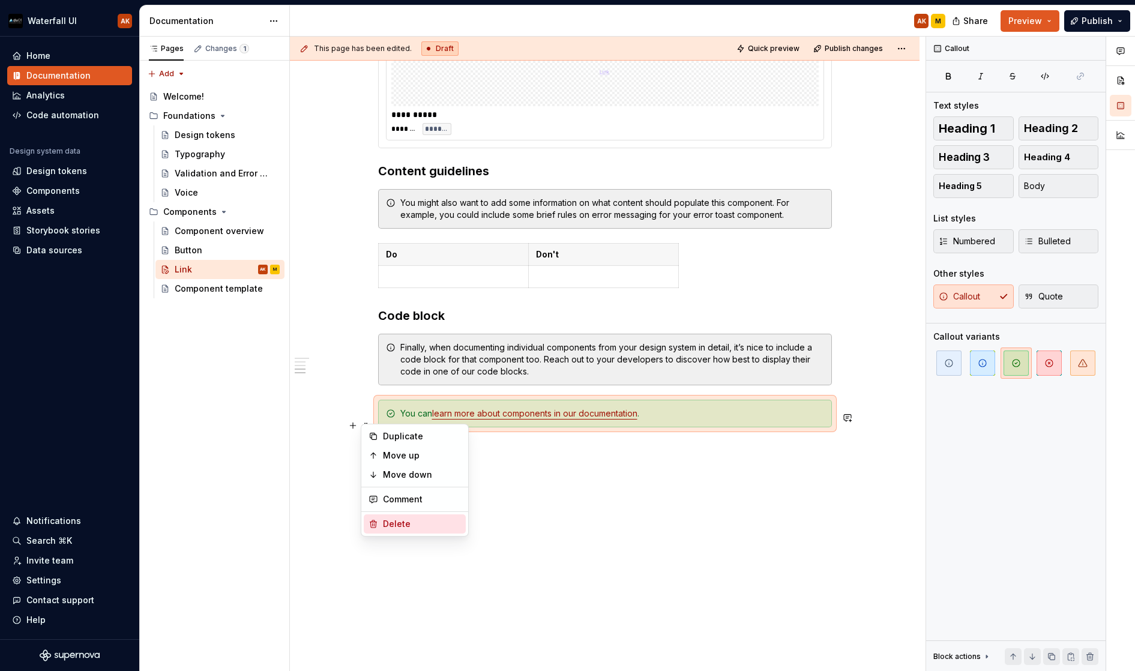
click at [390, 522] on div "Delete" at bounding box center [422, 524] width 78 height 12
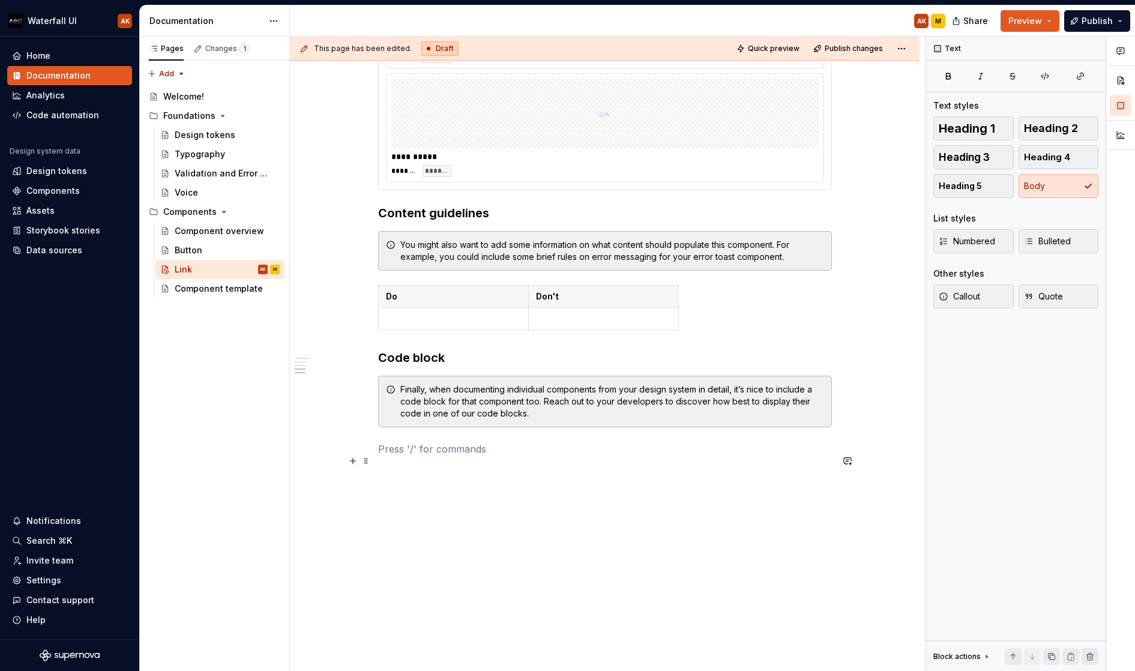
scroll to position [1012, 0]
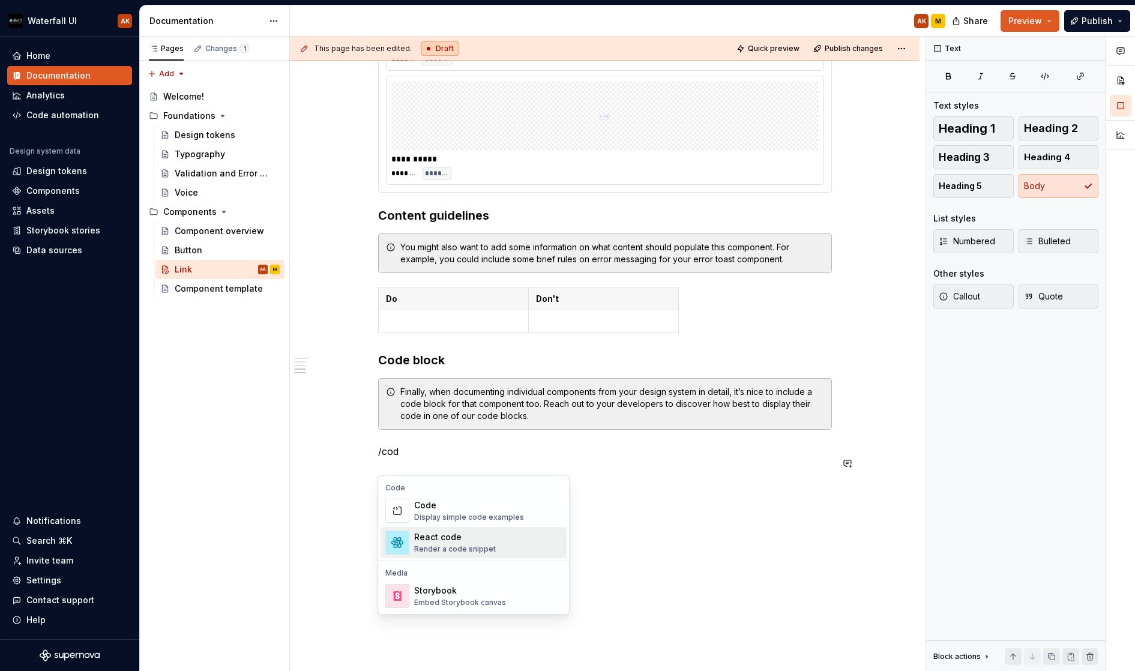
click at [406, 544] on img "Suggestions" at bounding box center [397, 542] width 23 height 23
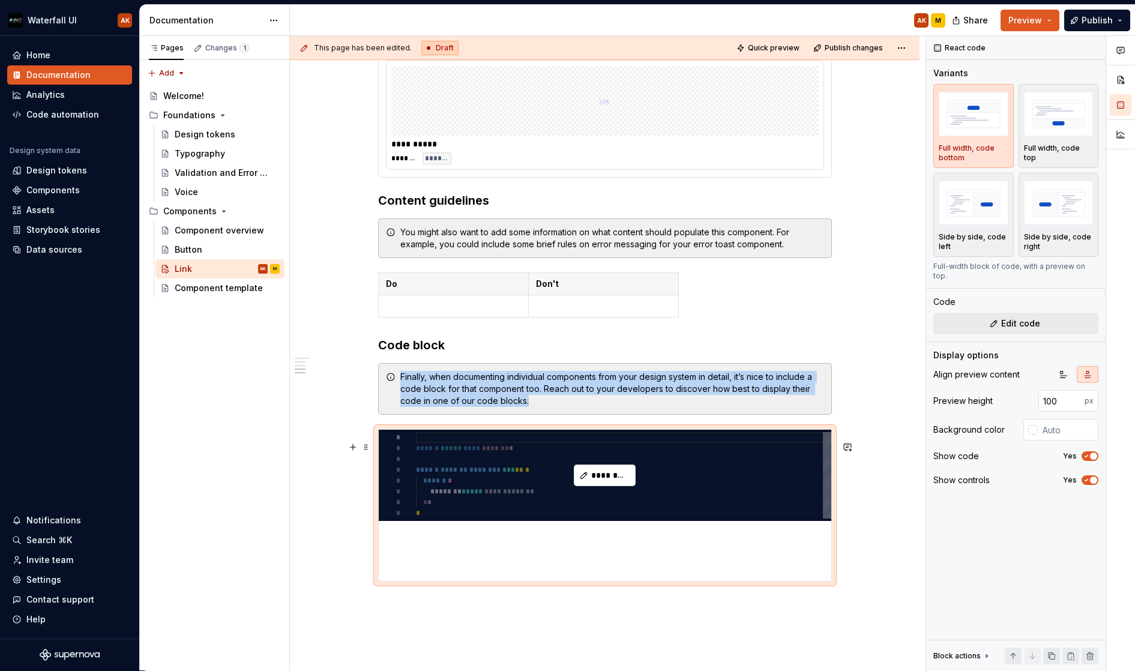
scroll to position [1034, 0]
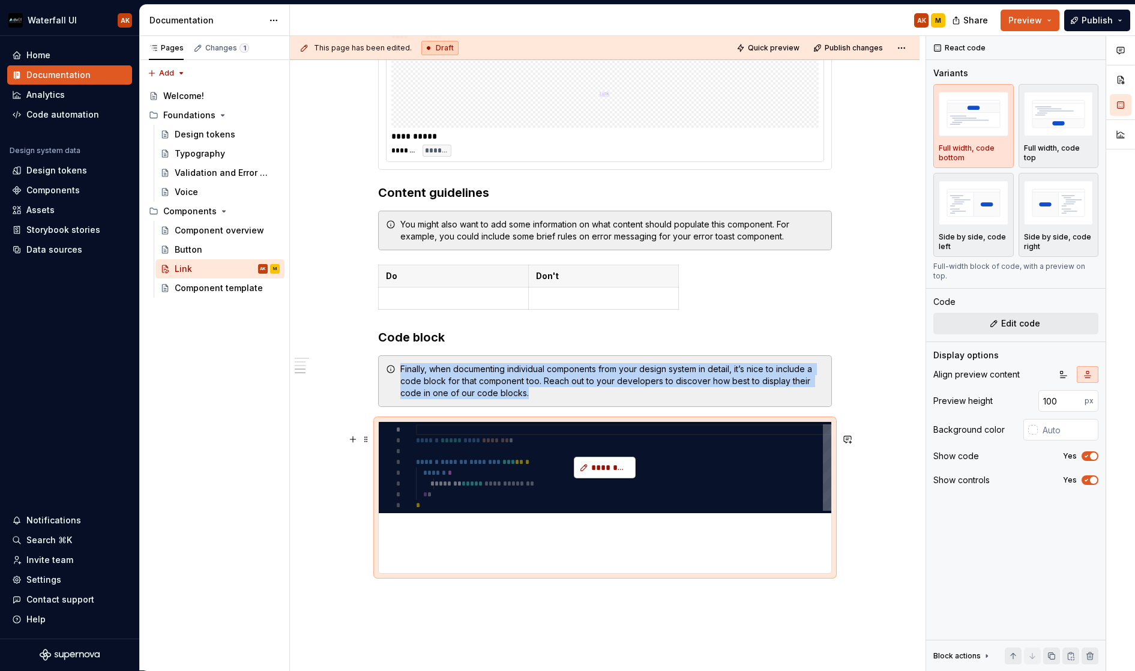
click at [593, 474] on span "*********" at bounding box center [609, 468] width 37 height 12
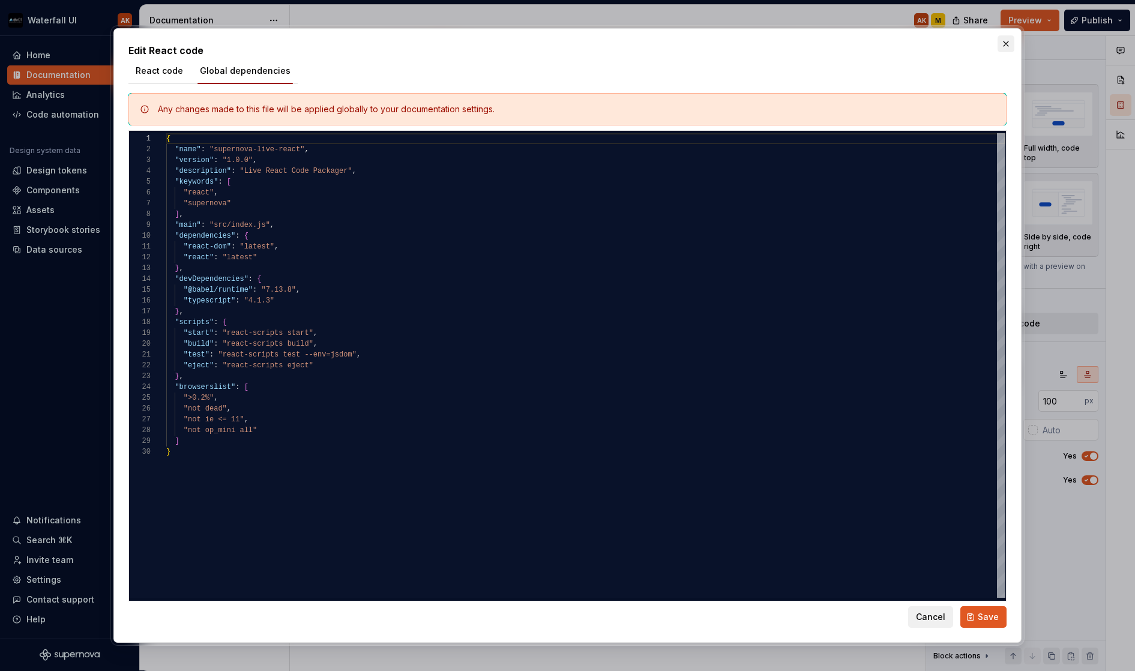
click at [999, 43] on button "button" at bounding box center [1006, 43] width 17 height 17
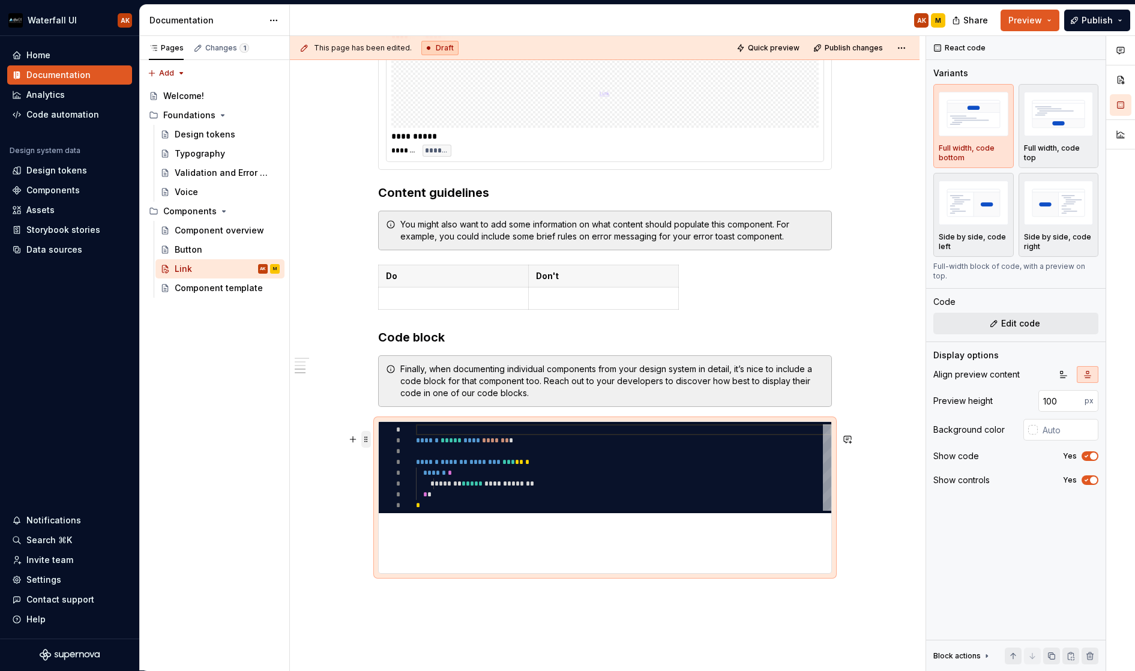
click at [365, 438] on span at bounding box center [366, 439] width 10 height 17
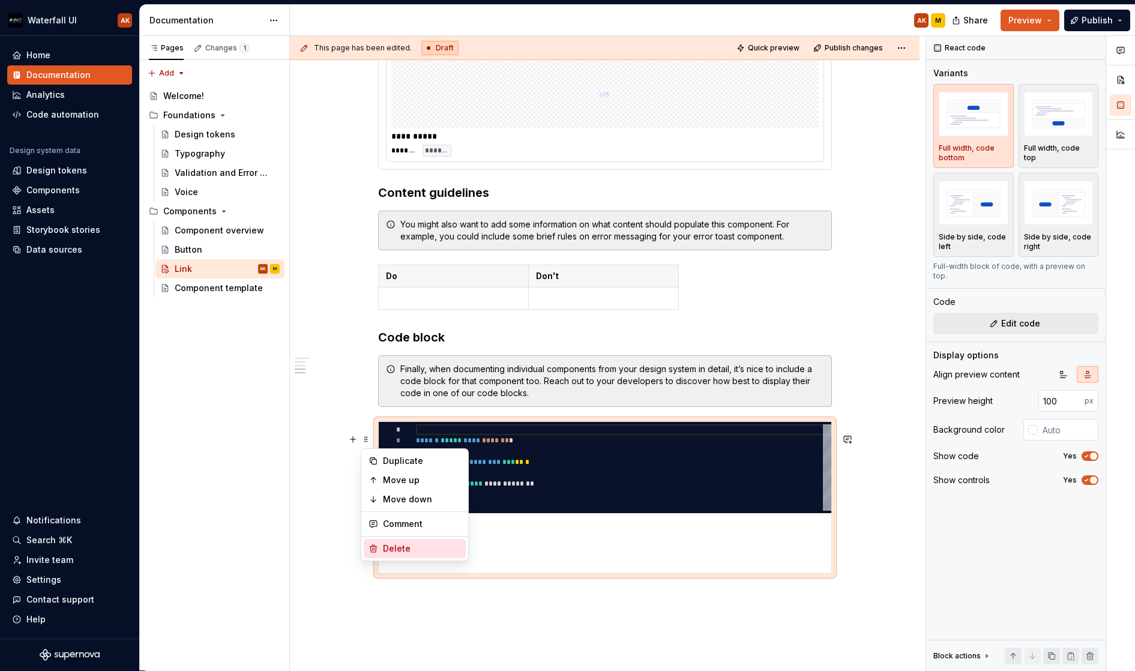
click at [394, 548] on div "Delete" at bounding box center [422, 549] width 78 height 12
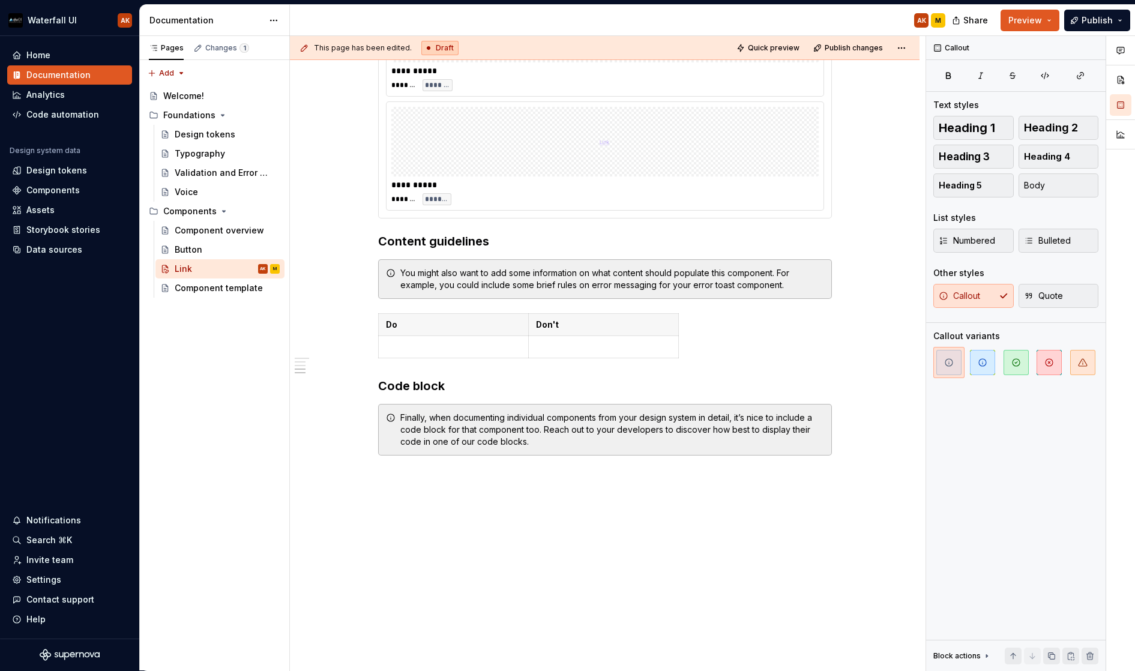
scroll to position [997, 0]
click at [366, 421] on span at bounding box center [366, 429] width 10 height 17
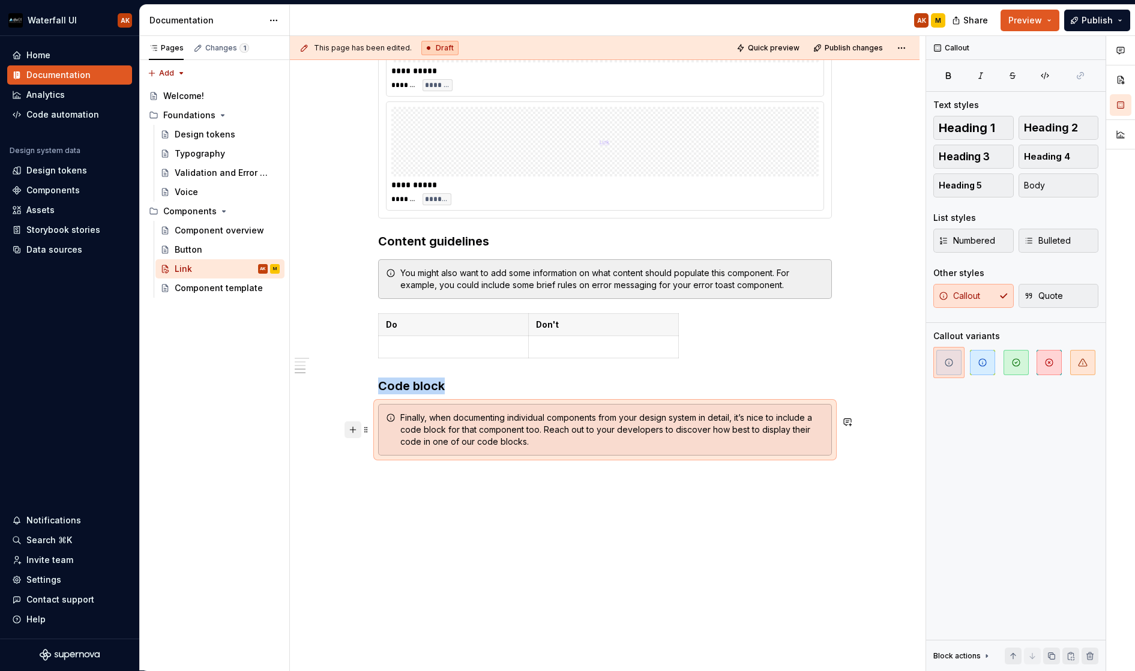
click at [354, 424] on button "button" at bounding box center [353, 429] width 17 height 17
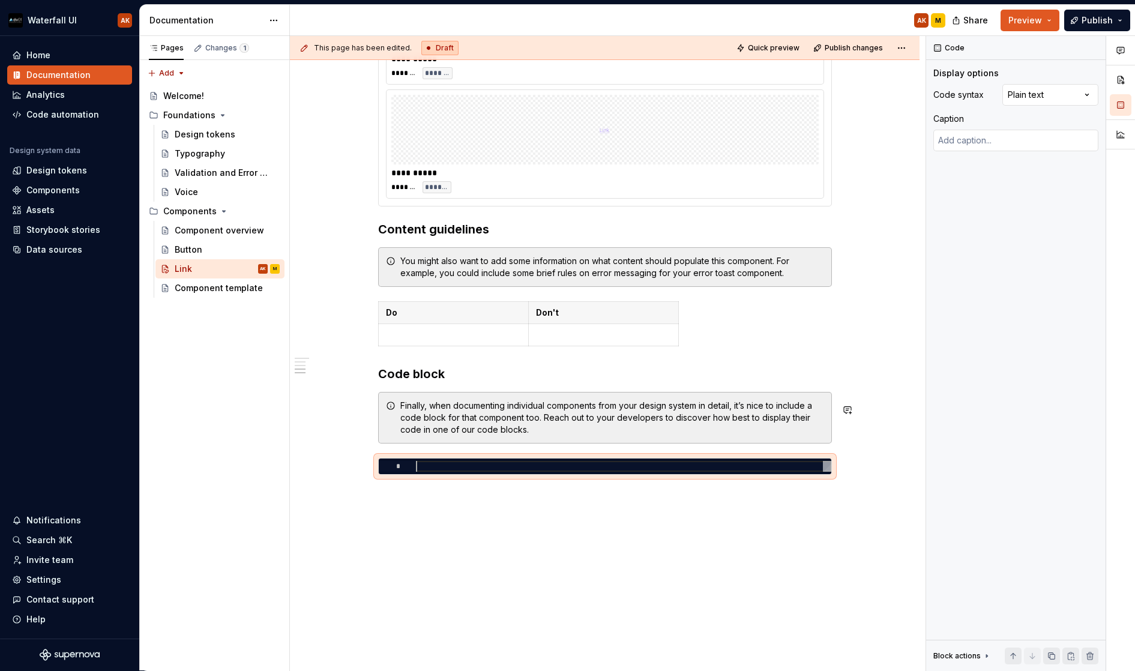
scroll to position [0, 0]
click at [591, 472] on div at bounding box center [623, 466] width 415 height 11
type textarea "*"
type textarea "**********"
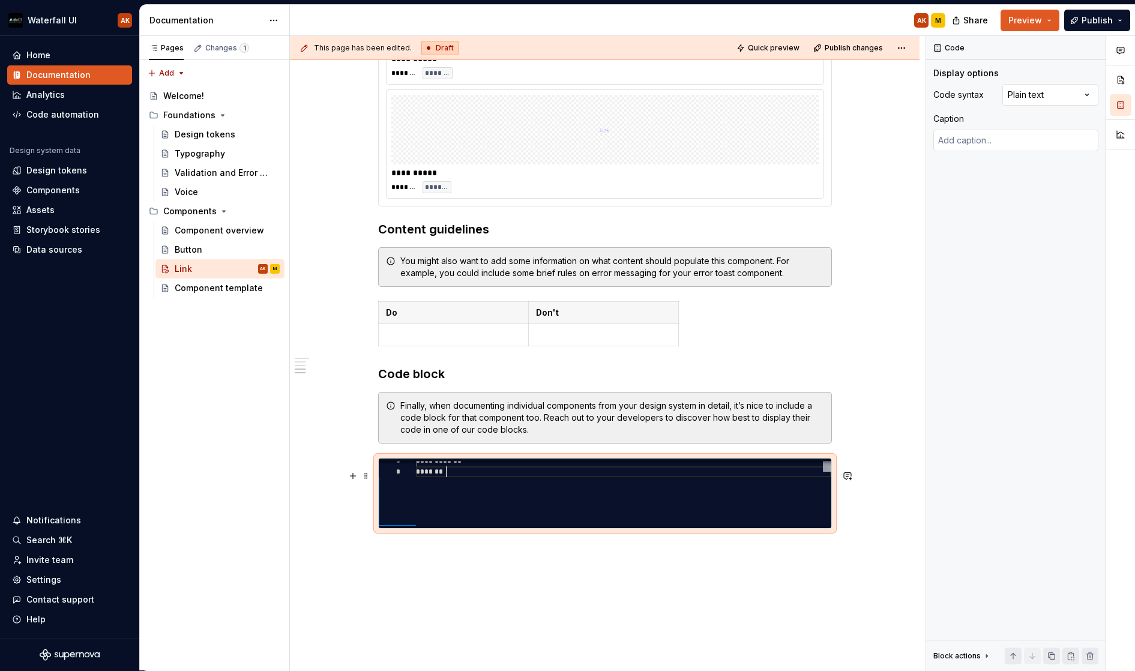
scroll to position [54, 31]
click at [850, 46] on span "Publish changes" at bounding box center [854, 48] width 58 height 10
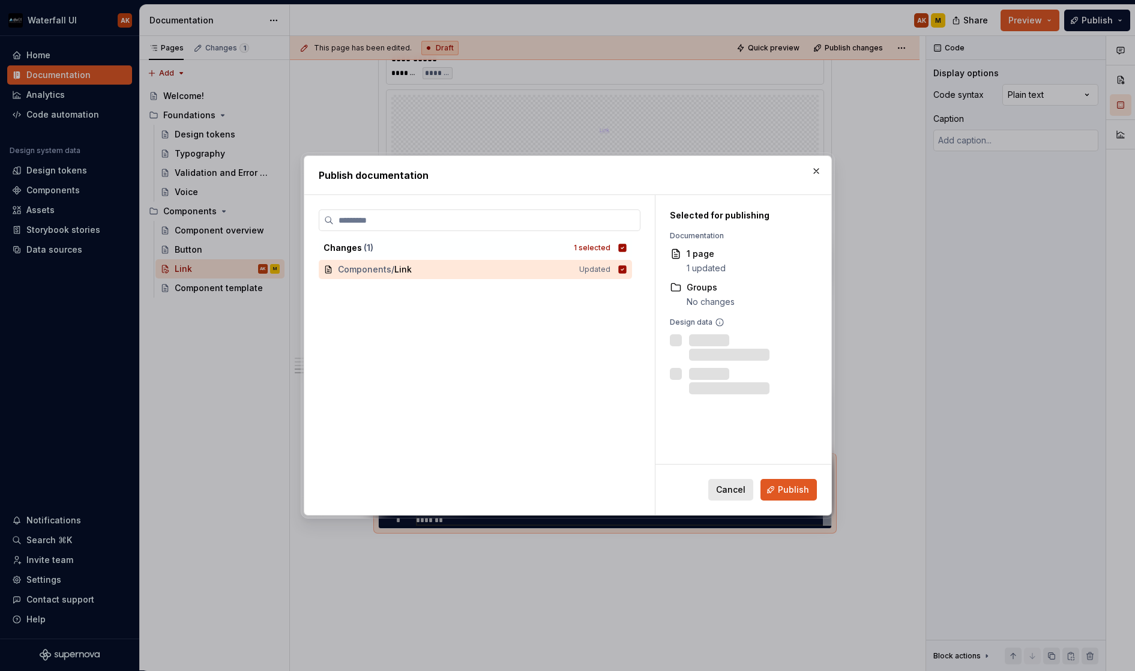
click at [722, 483] on button "Cancel" at bounding box center [730, 490] width 45 height 22
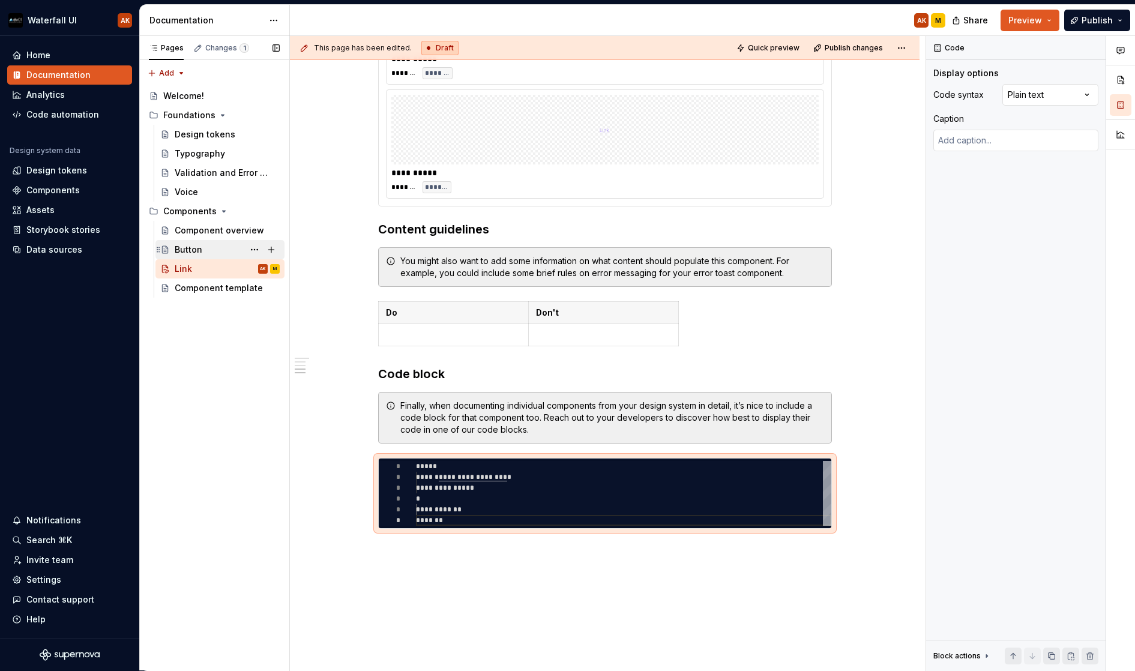
click at [192, 250] on div "Button" at bounding box center [189, 250] width 28 height 12
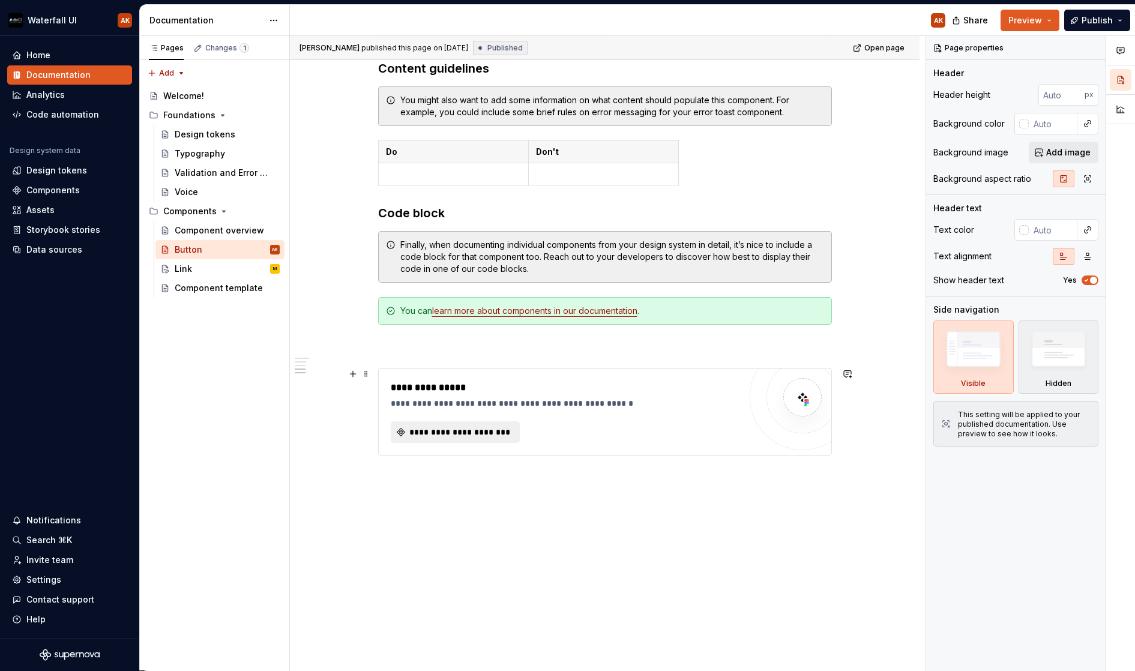
scroll to position [1160, 0]
type textarea "*"
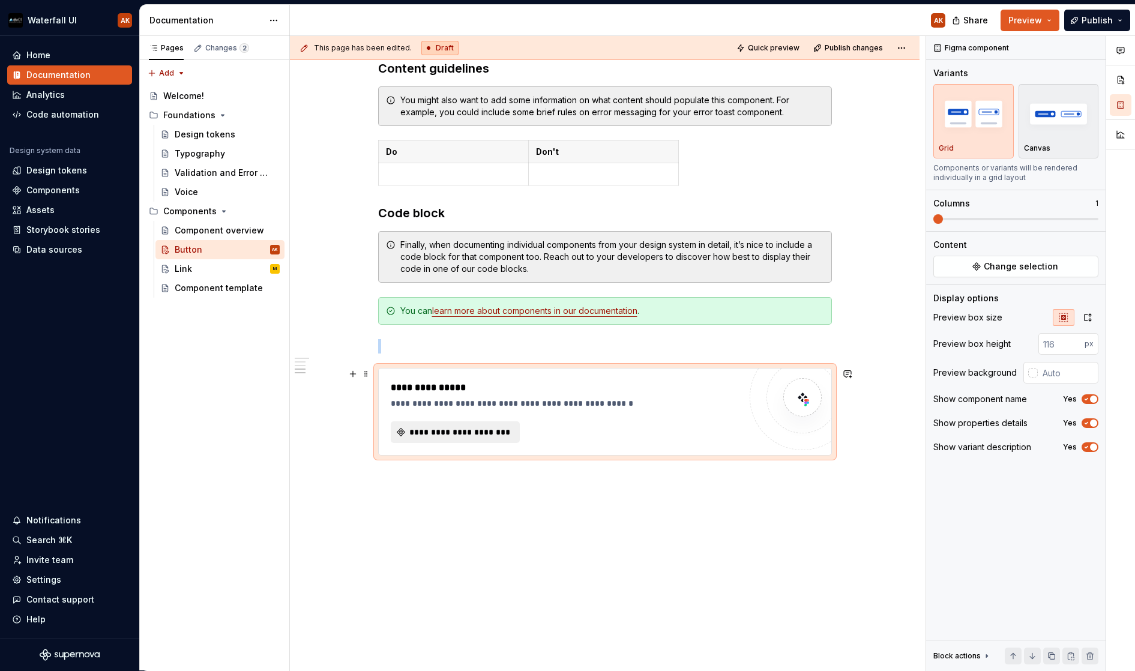
click at [406, 386] on div "**********" at bounding box center [565, 388] width 349 height 14
click at [368, 375] on span at bounding box center [366, 374] width 10 height 17
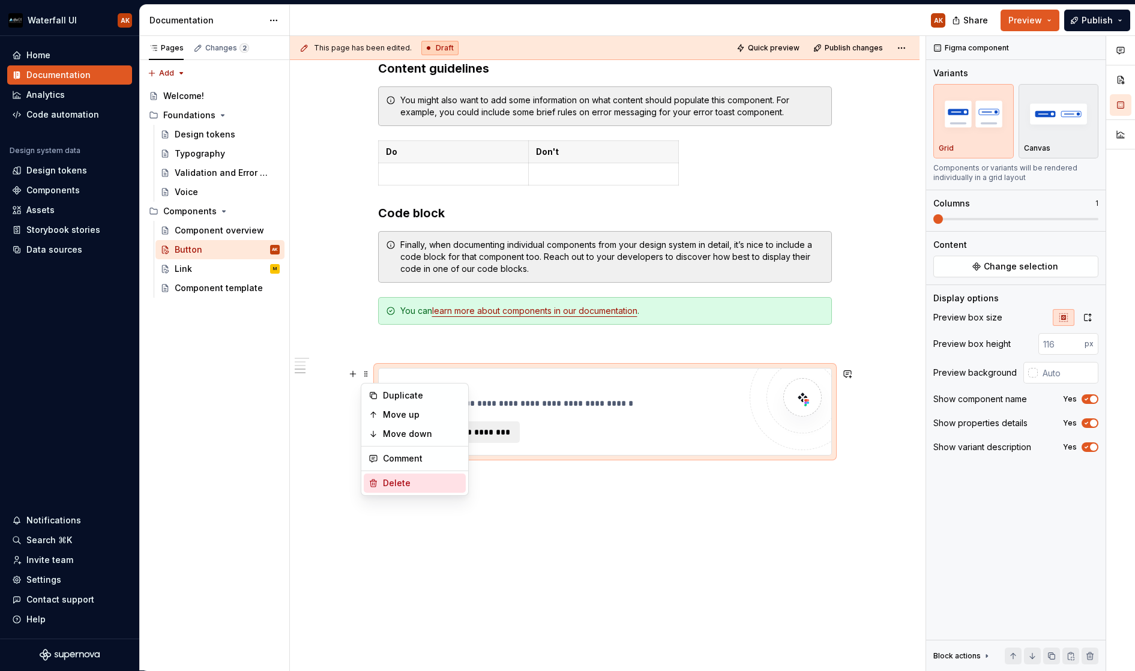
click at [396, 485] on div "Delete" at bounding box center [422, 483] width 78 height 12
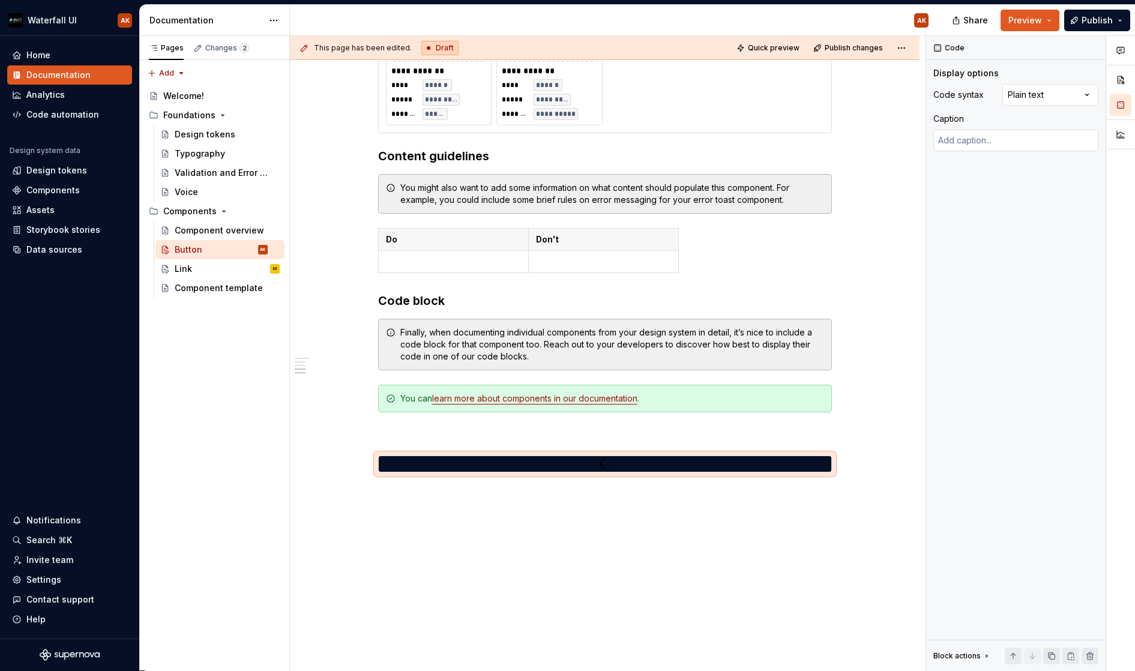
scroll to position [0, 0]
click at [563, 460] on div at bounding box center [623, 464] width 415 height 11
type textarea "*"
type textarea "**********"
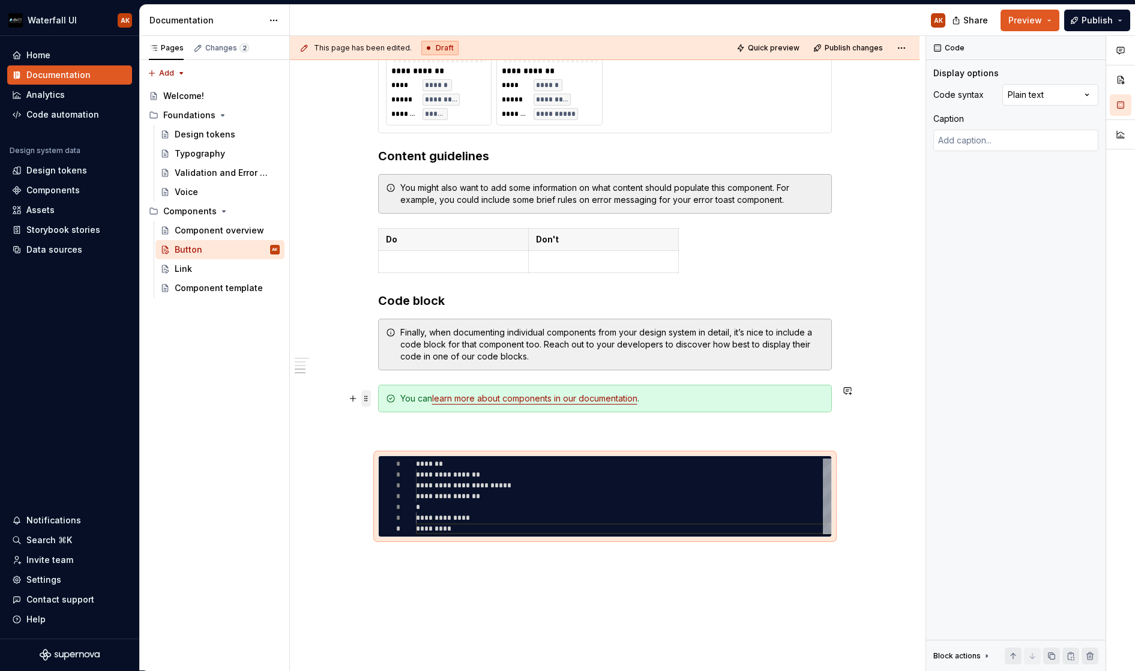
click at [366, 397] on span at bounding box center [366, 398] width 10 height 17
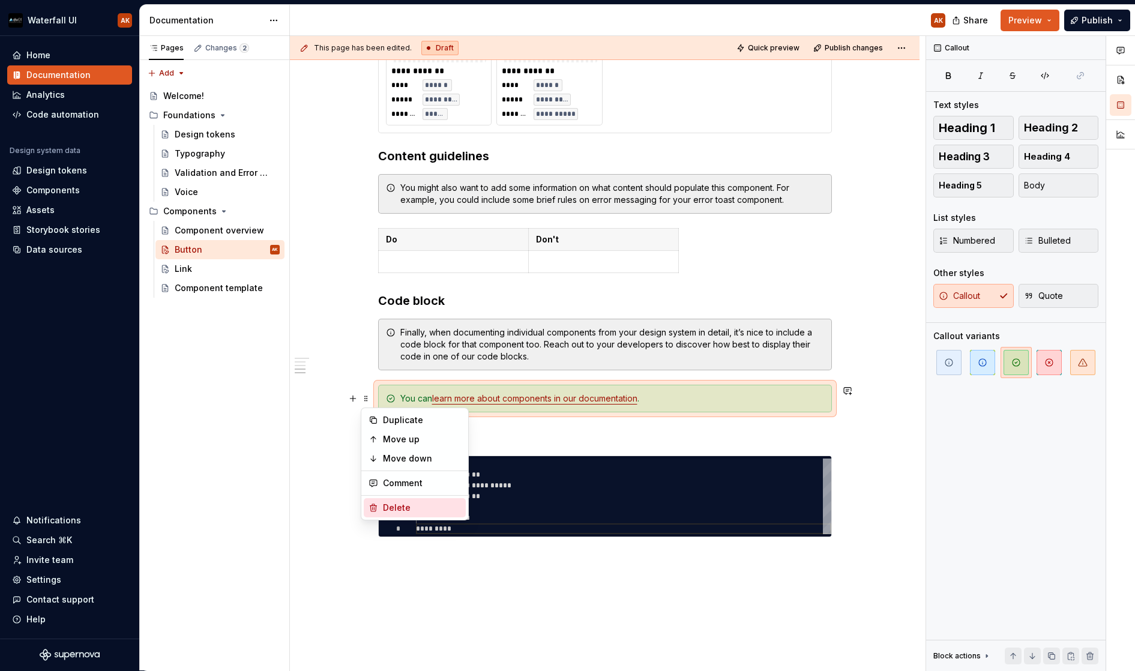
click at [376, 506] on icon at bounding box center [374, 508] width 10 height 10
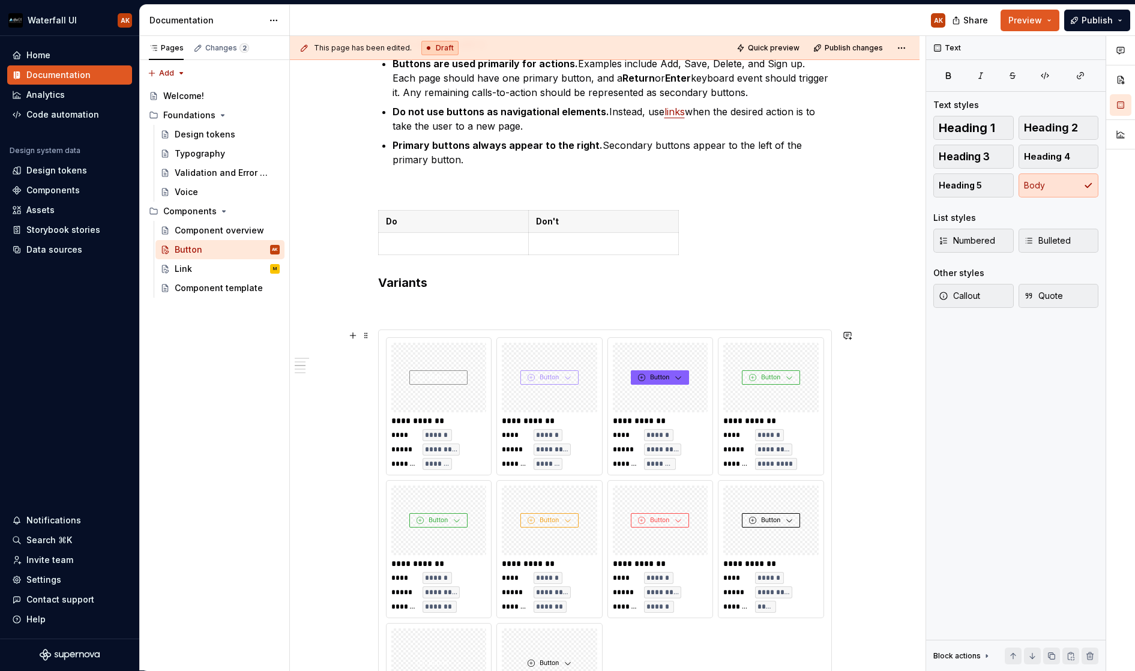
scroll to position [406, 0]
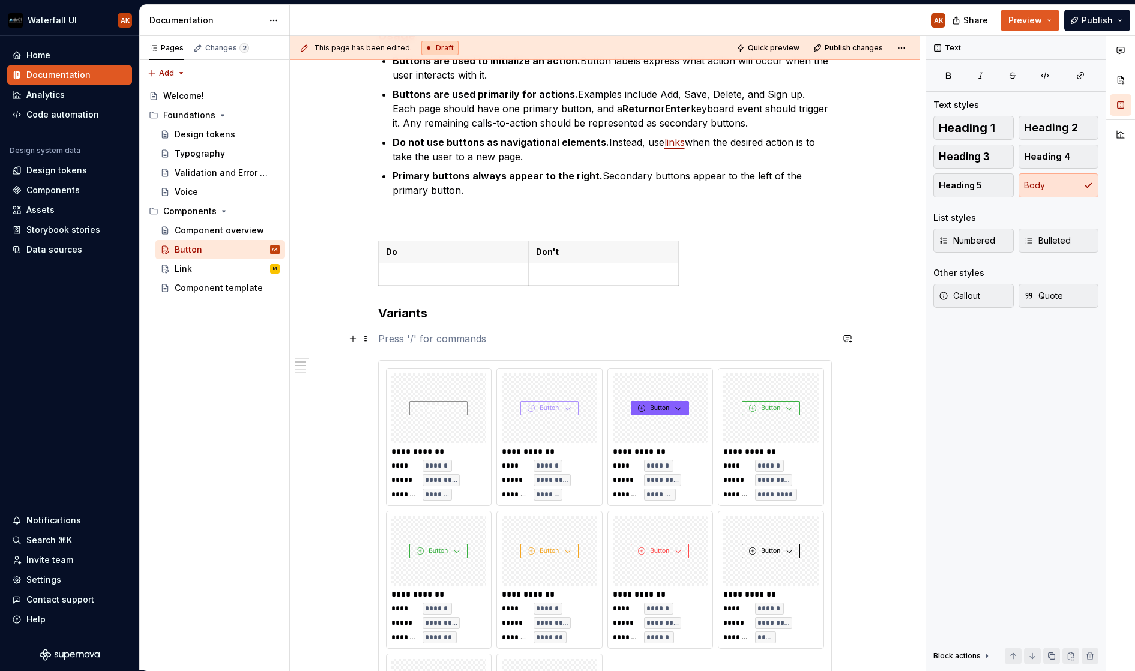
click at [404, 334] on p at bounding box center [605, 338] width 454 height 14
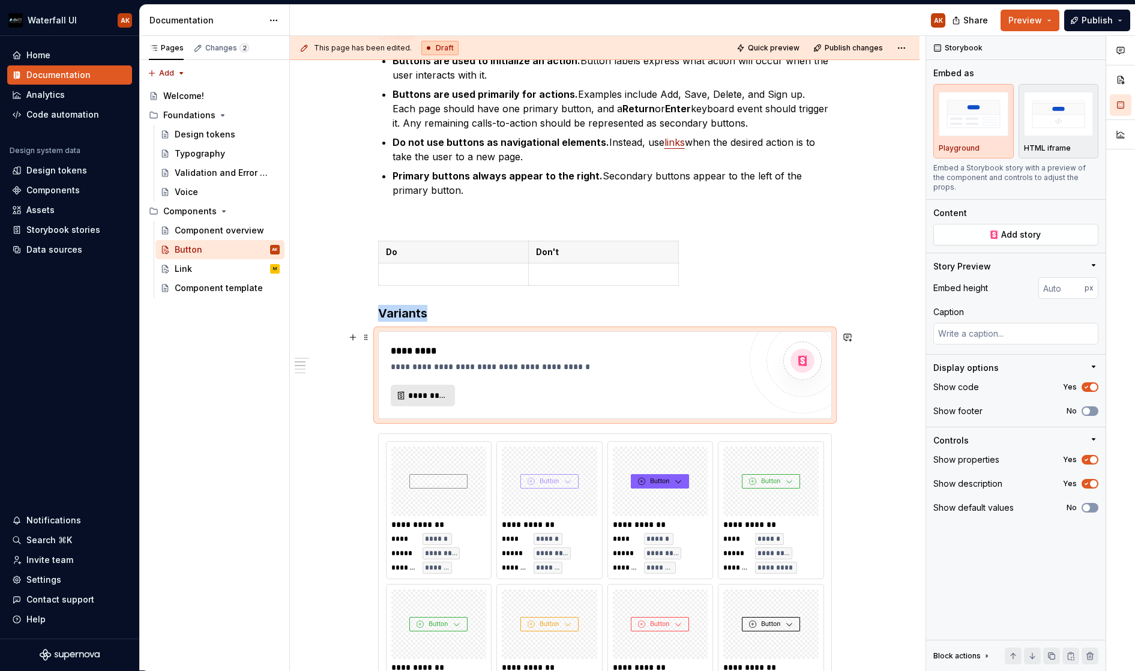
click at [429, 398] on span "*********" at bounding box center [427, 396] width 39 height 12
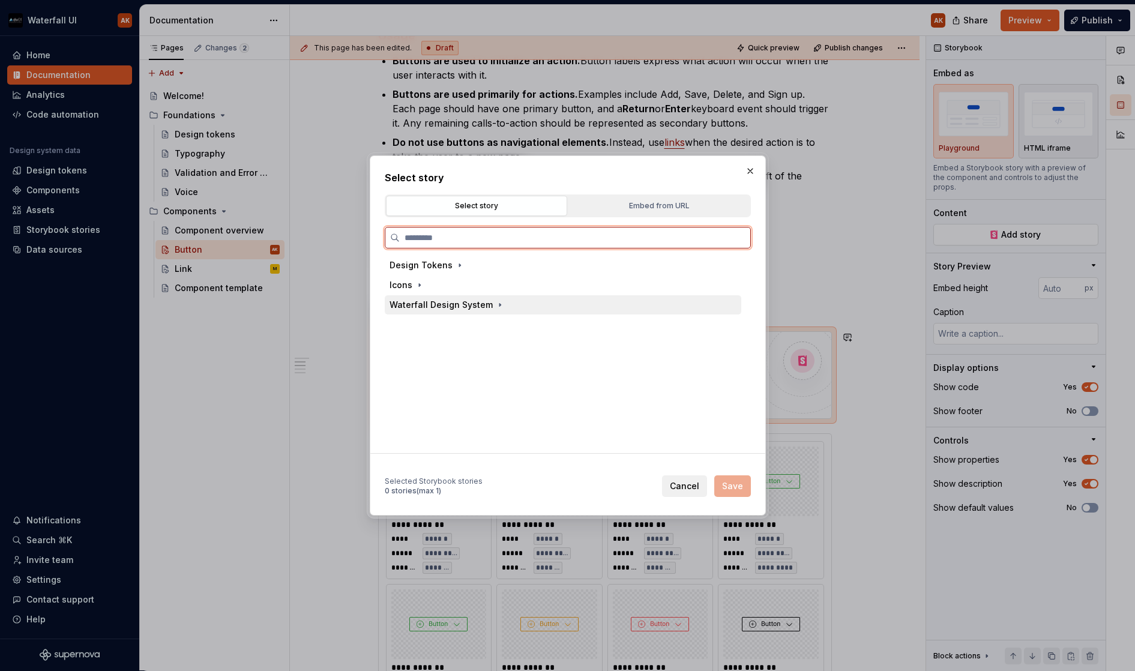
click at [426, 302] on div "Waterfall Design System" at bounding box center [441, 305] width 103 height 12
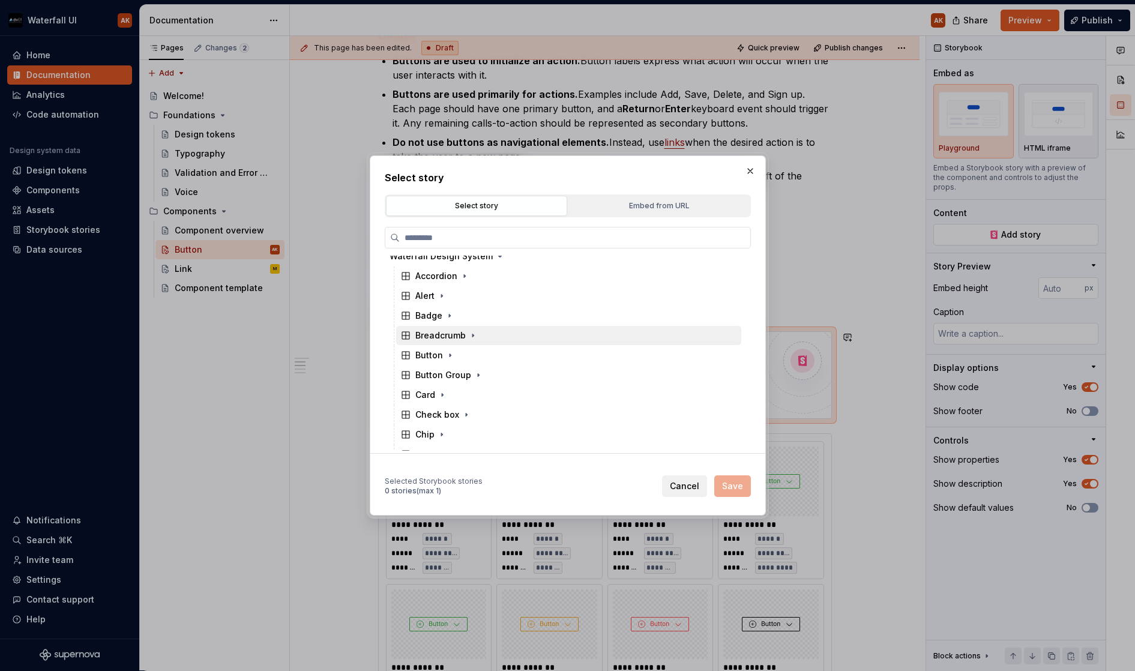
scroll to position [52, 0]
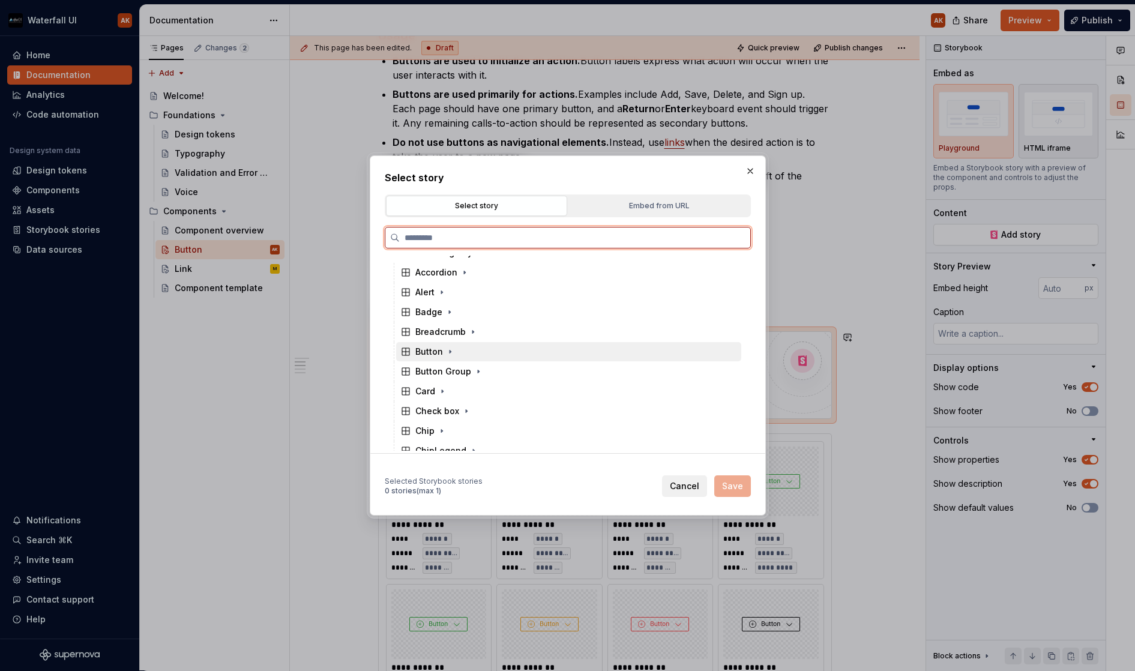
click at [411, 355] on div "Button" at bounding box center [428, 352] width 55 height 12
click at [425, 368] on div "Docs" at bounding box center [429, 372] width 35 height 12
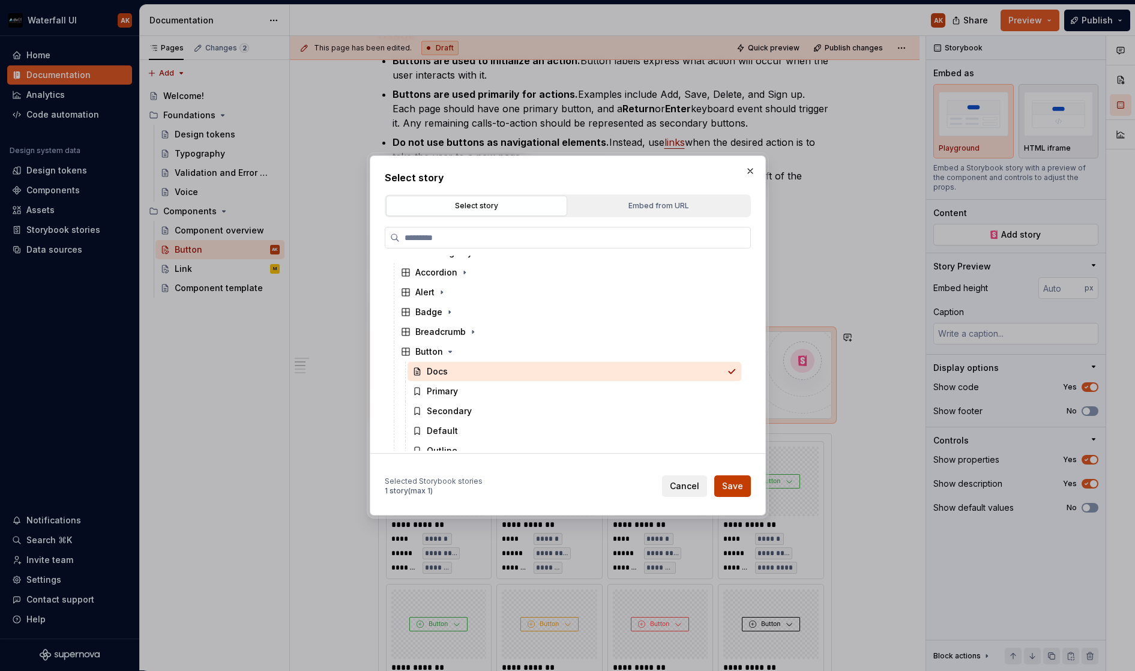
click at [742, 491] on span "Save" at bounding box center [732, 486] width 21 height 12
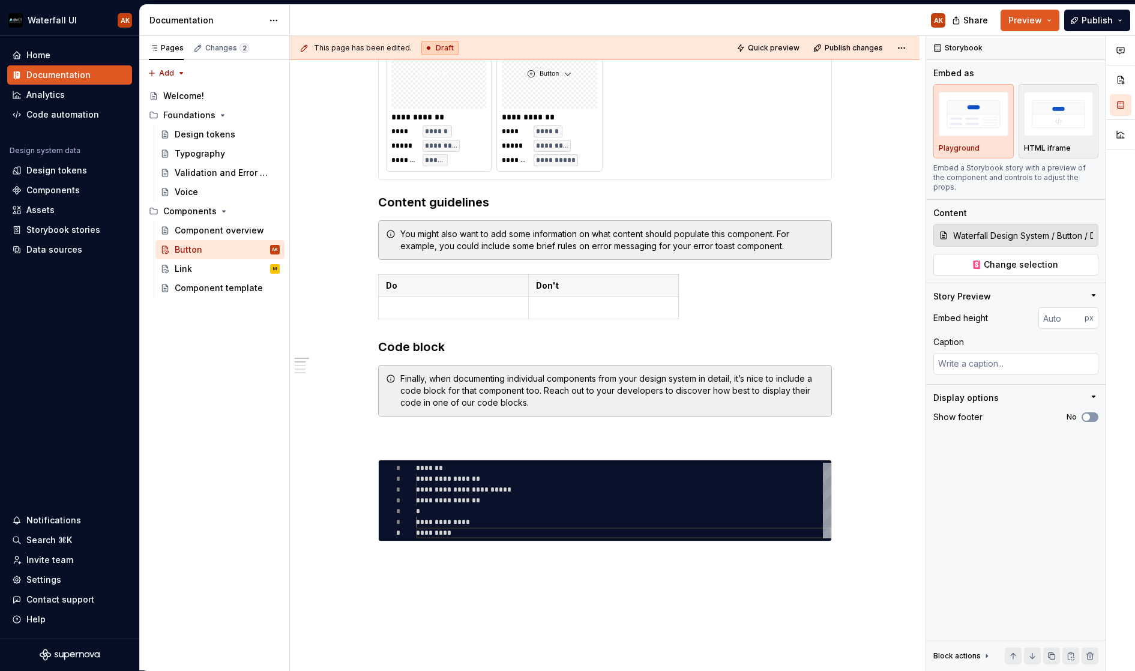
scroll to position [0, 0]
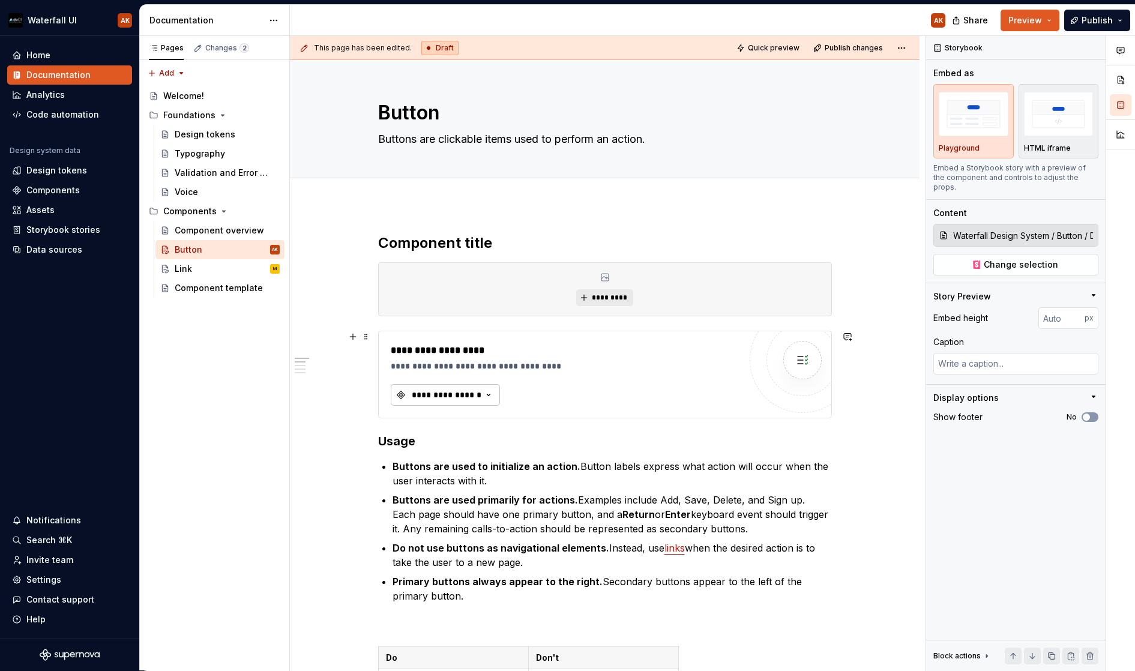
click at [472, 394] on div "**********" at bounding box center [447, 395] width 72 height 12
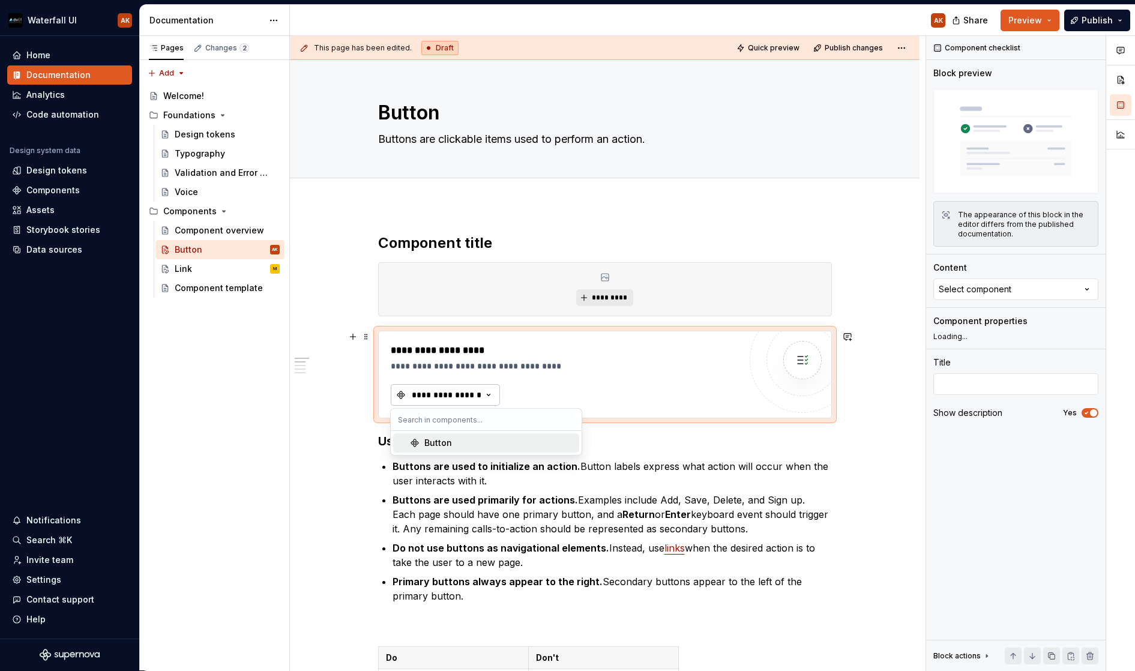
click at [475, 394] on div "**********" at bounding box center [447, 395] width 72 height 12
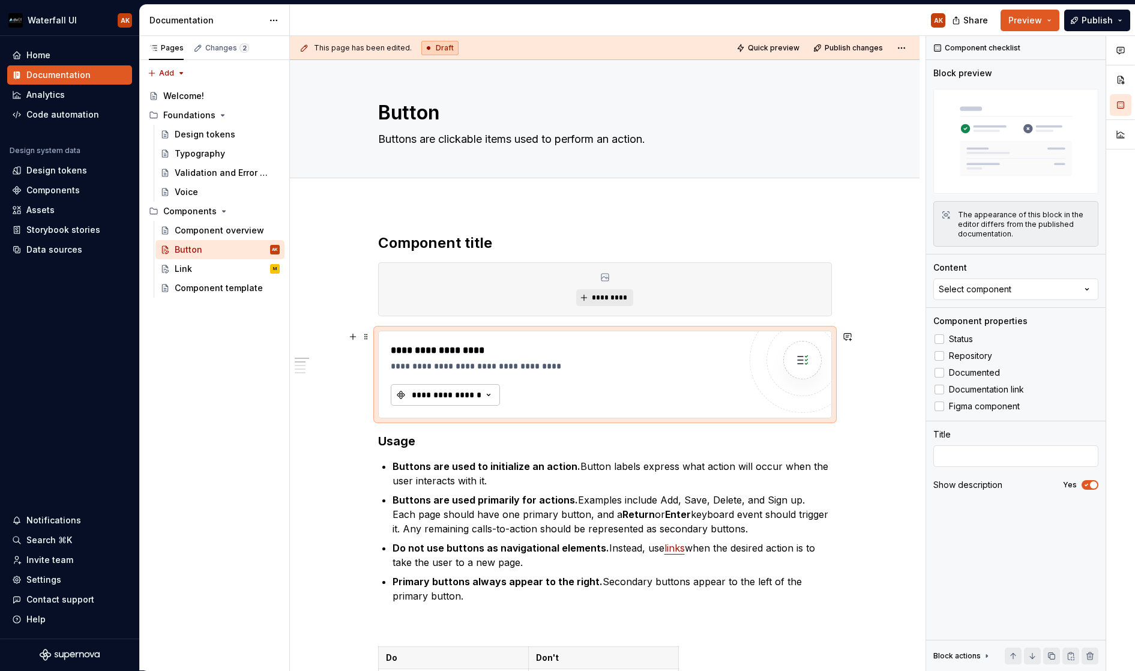
click at [474, 394] on div "**********" at bounding box center [447, 395] width 72 height 12
click at [430, 443] on div "Button" at bounding box center [438, 443] width 28 height 12
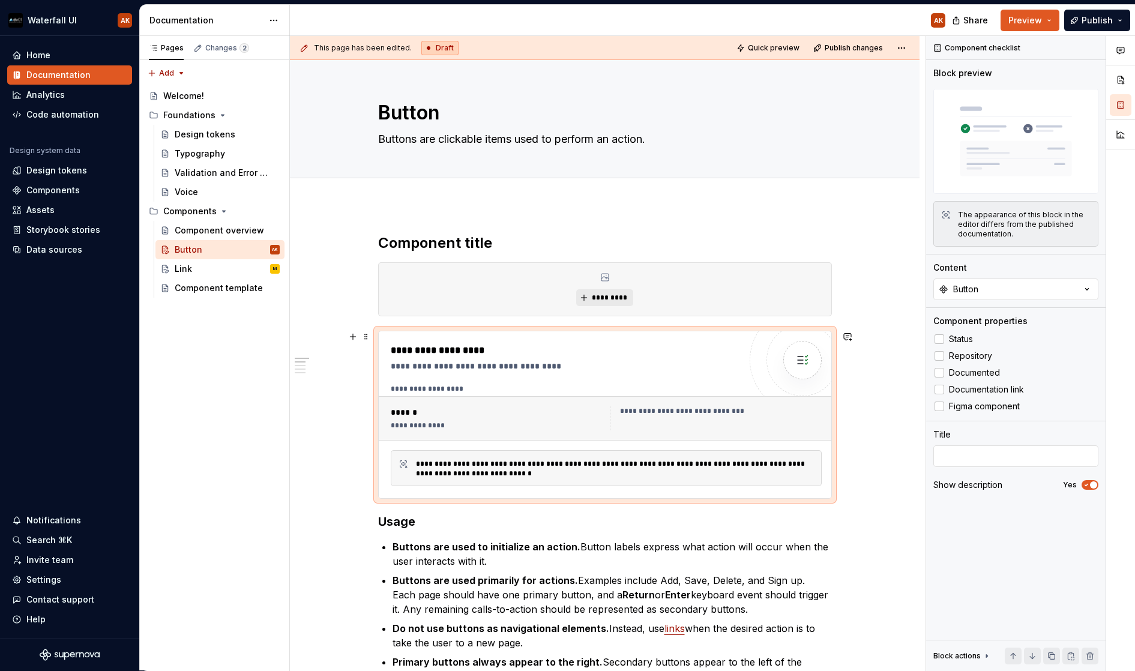
click at [441, 427] on div "**********" at bounding box center [497, 426] width 212 height 10
click at [681, 427] on div "**********" at bounding box center [716, 418] width 212 height 24
click at [940, 339] on div at bounding box center [940, 339] width 10 height 10
click at [940, 339] on icon at bounding box center [940, 339] width 0 height 0
click at [938, 352] on div at bounding box center [940, 356] width 10 height 10
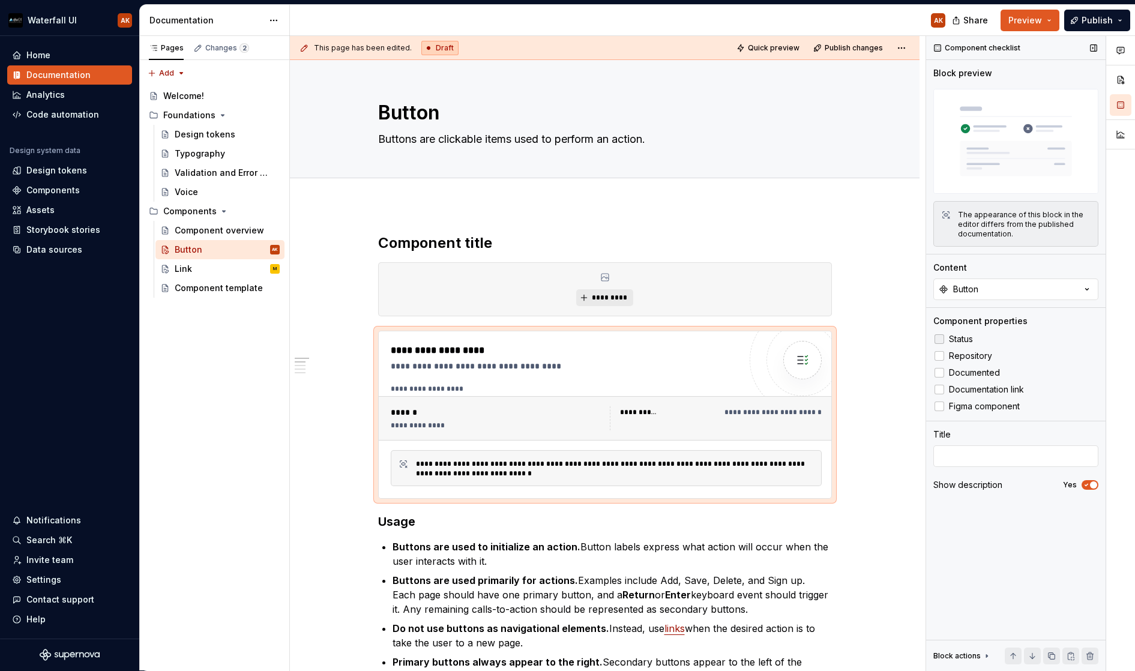
click at [939, 337] on div at bounding box center [940, 339] width 10 height 10
click at [941, 373] on div at bounding box center [940, 373] width 10 height 10
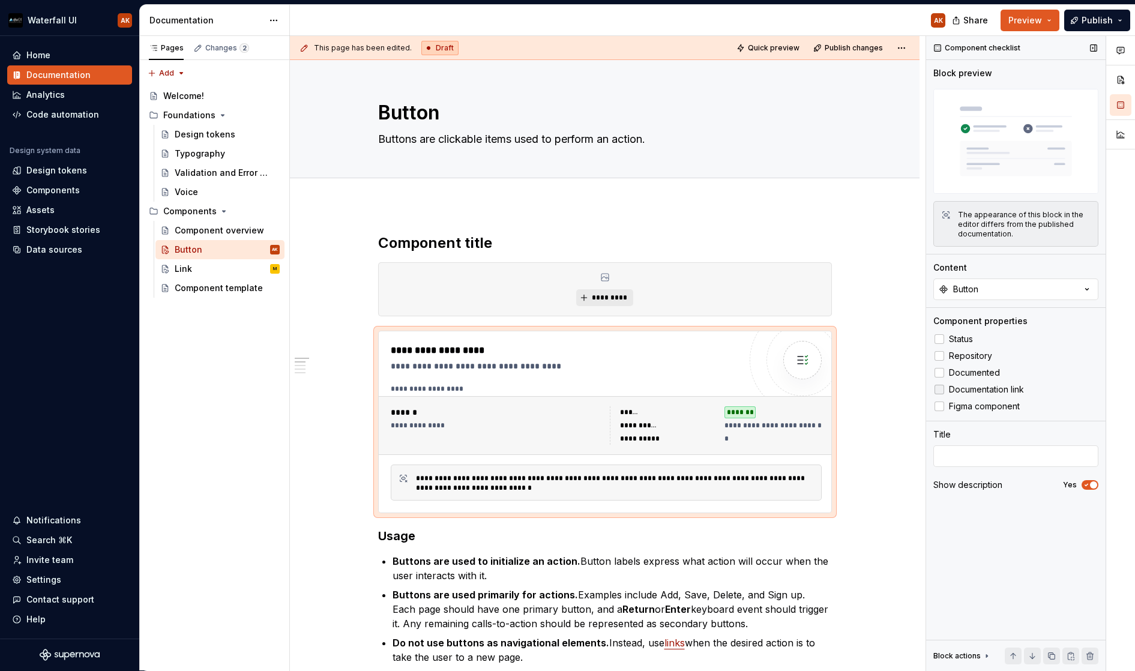
click at [941, 388] on div at bounding box center [940, 390] width 10 height 10
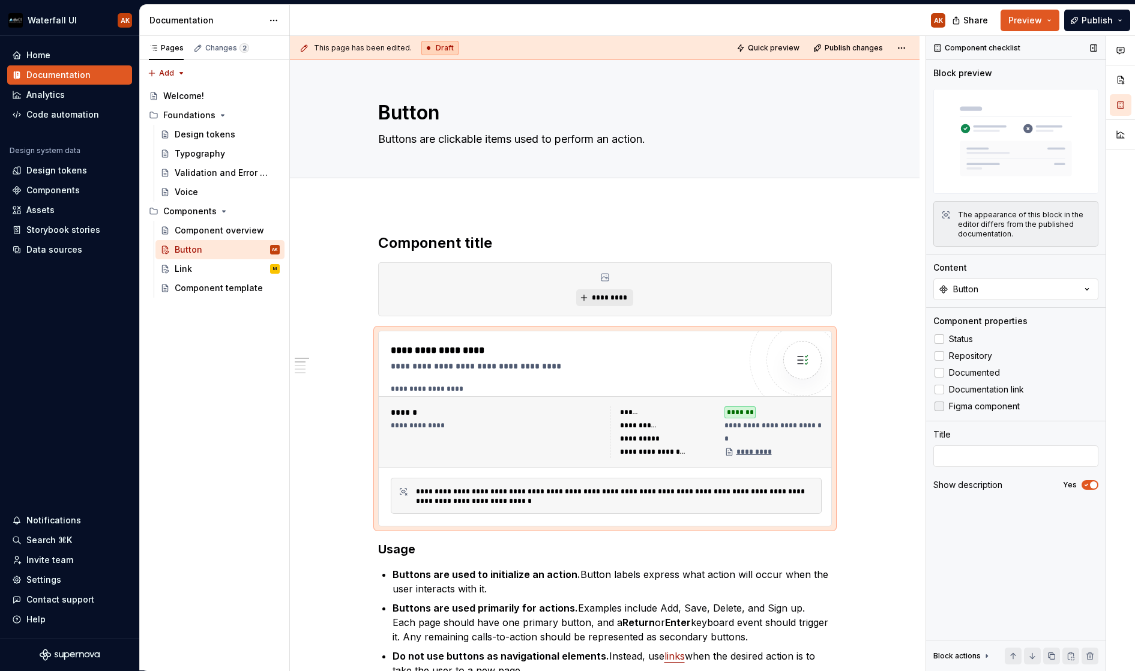
click at [939, 405] on div at bounding box center [940, 407] width 10 height 10
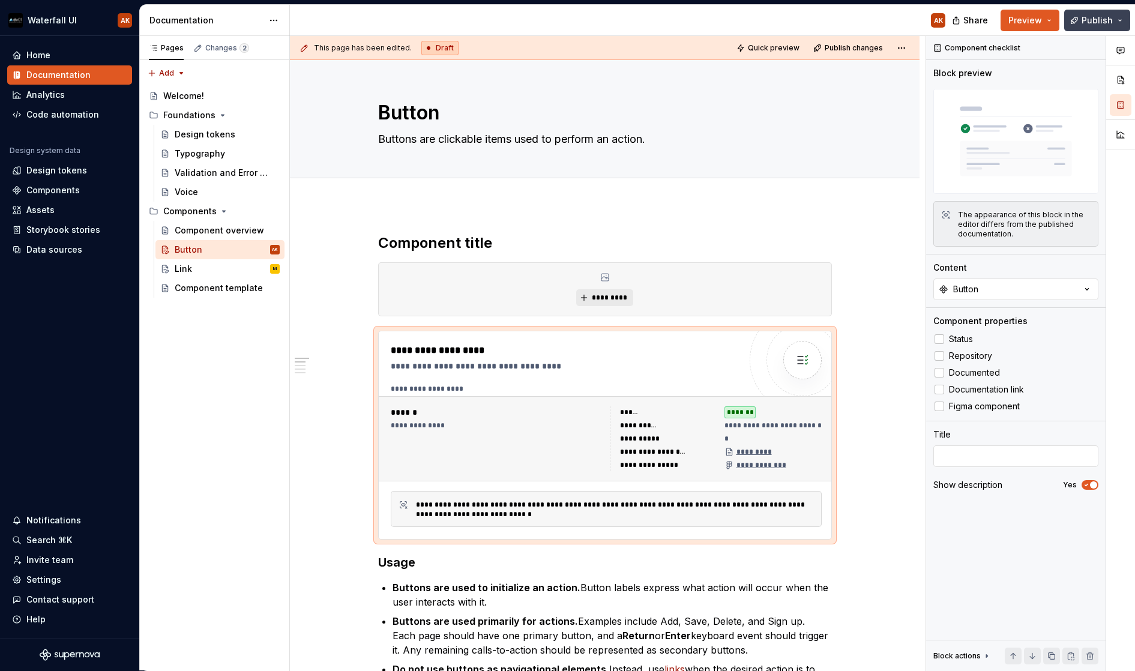
click at [1093, 20] on span "Publish" at bounding box center [1097, 20] width 31 height 12
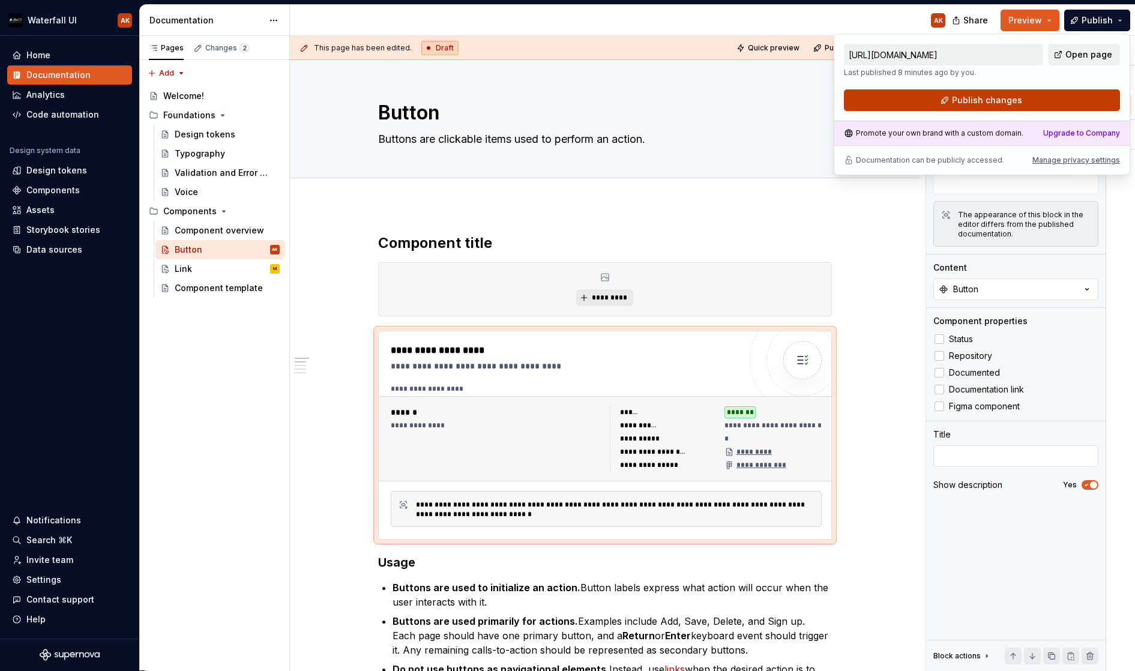
click at [939, 100] on button "Publish changes" at bounding box center [982, 100] width 276 height 22
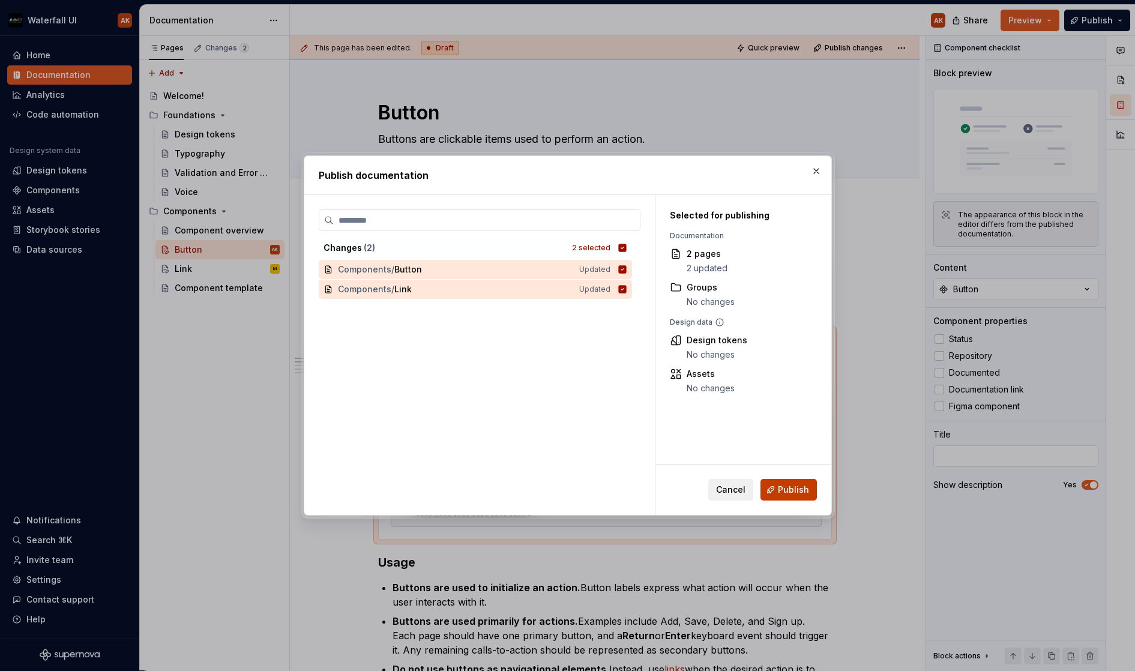
click at [800, 494] on span "Publish" at bounding box center [793, 490] width 31 height 12
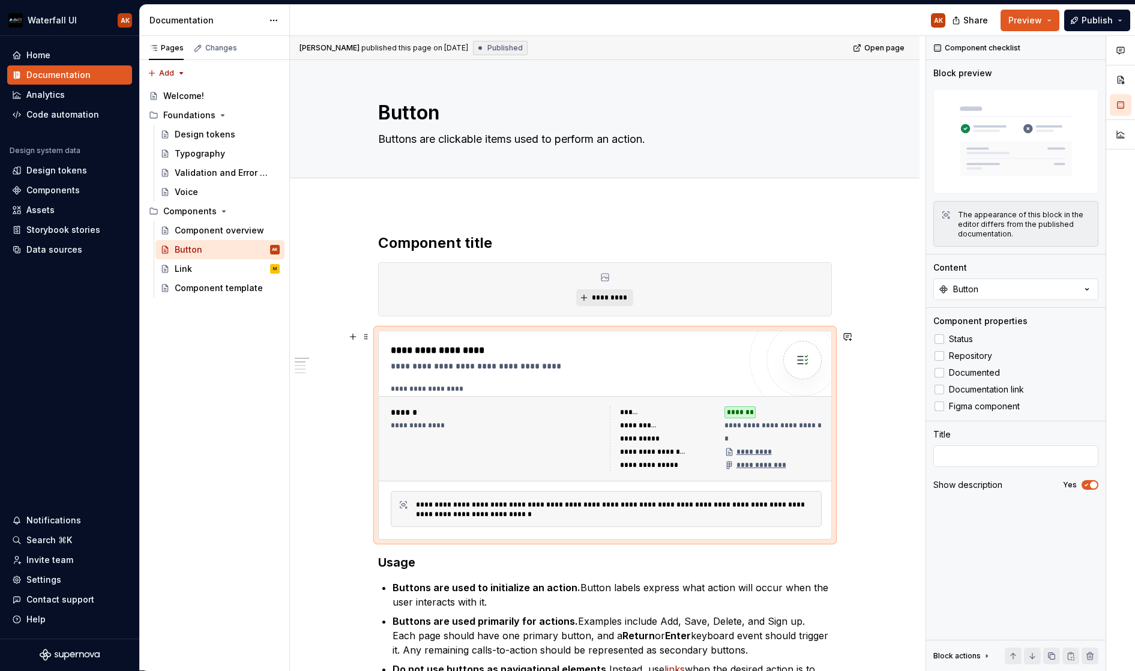
click at [809, 360] on img at bounding box center [803, 360] width 24 height 24
click at [471, 401] on div "**********" at bounding box center [606, 438] width 455 height 85
click at [1069, 291] on button "Button" at bounding box center [1016, 290] width 165 height 22
click at [1072, 270] on div "Content" at bounding box center [1016, 268] width 165 height 12
click at [729, 440] on div "*" at bounding box center [773, 439] width 97 height 12
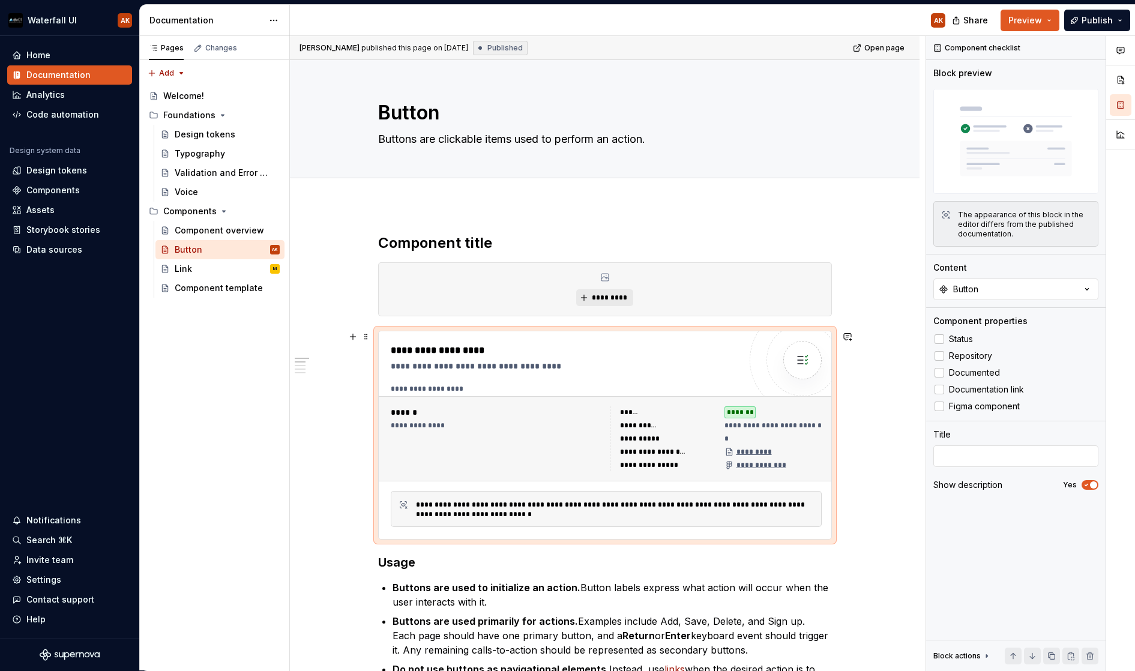
click at [642, 438] on div "**********" at bounding box center [642, 439] width 44 height 10
click at [973, 369] on span "Documented" at bounding box center [974, 373] width 51 height 10
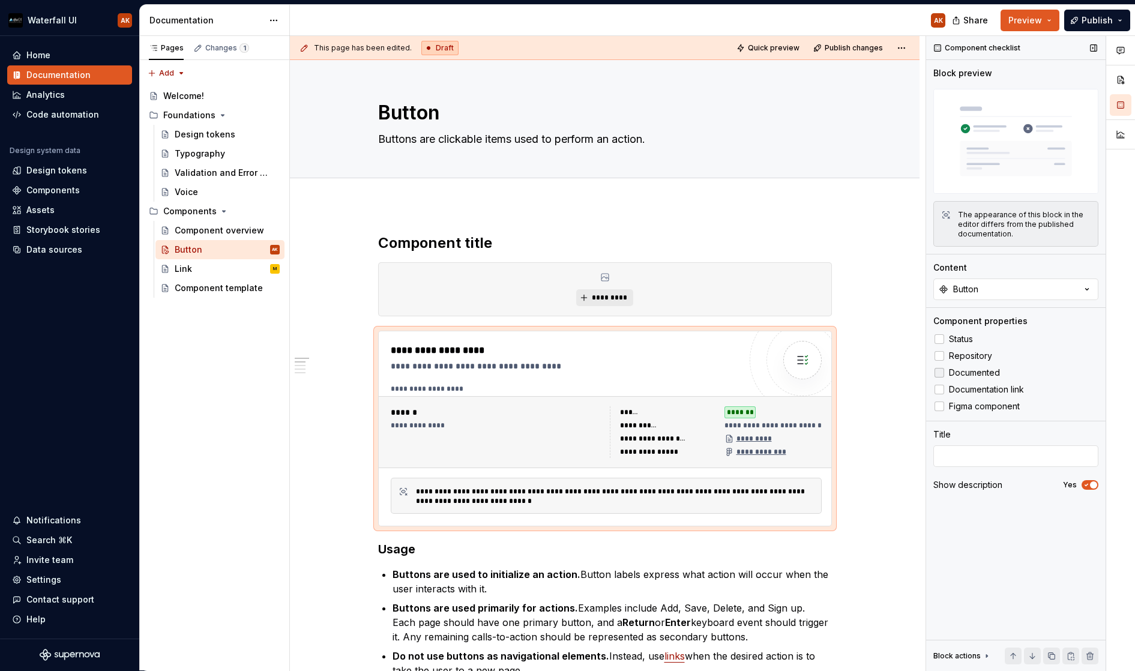
click at [973, 369] on span "Documented" at bounding box center [974, 373] width 51 height 10
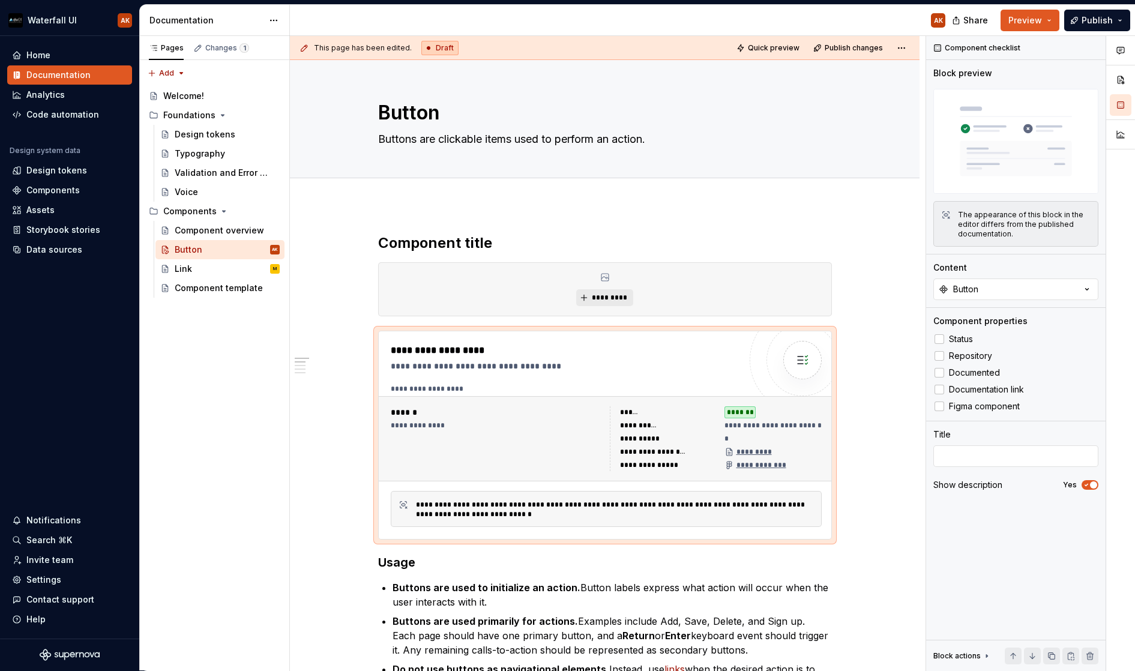
type textarea "*"
